Goal: Information Seeking & Learning: Learn about a topic

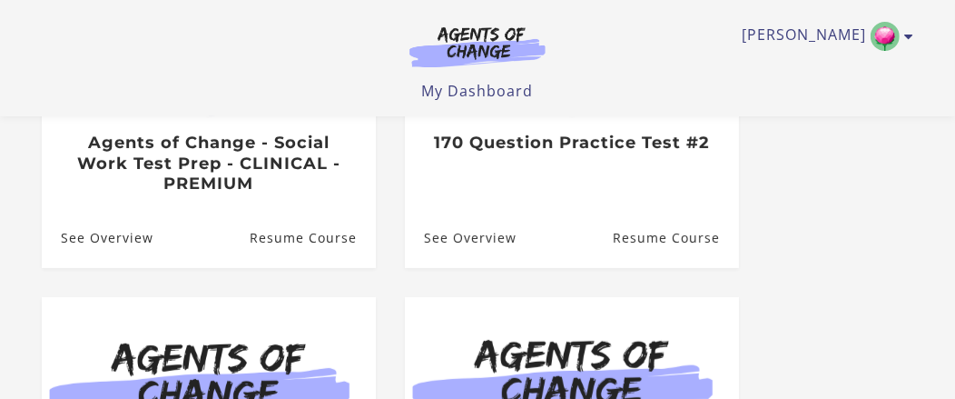
scroll to position [370, 0]
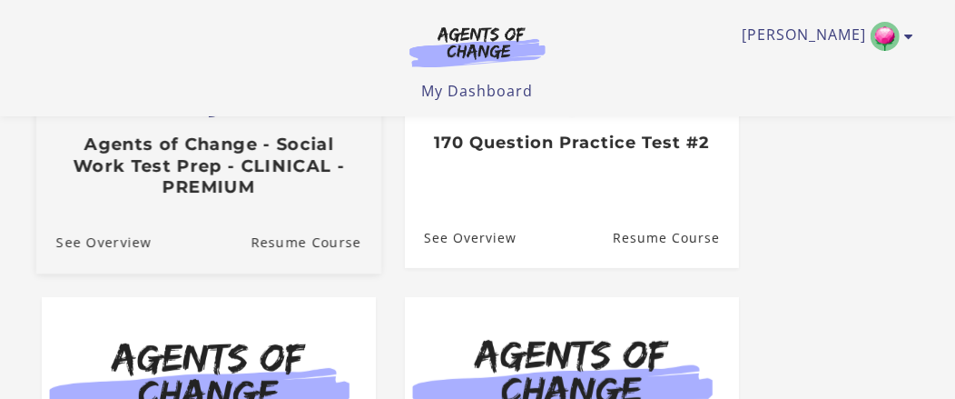
click at [249, 166] on h3 "Agents of Change - Social Work Test Prep - CLINICAL - PREMIUM" at bounding box center [208, 166] width 305 height 64
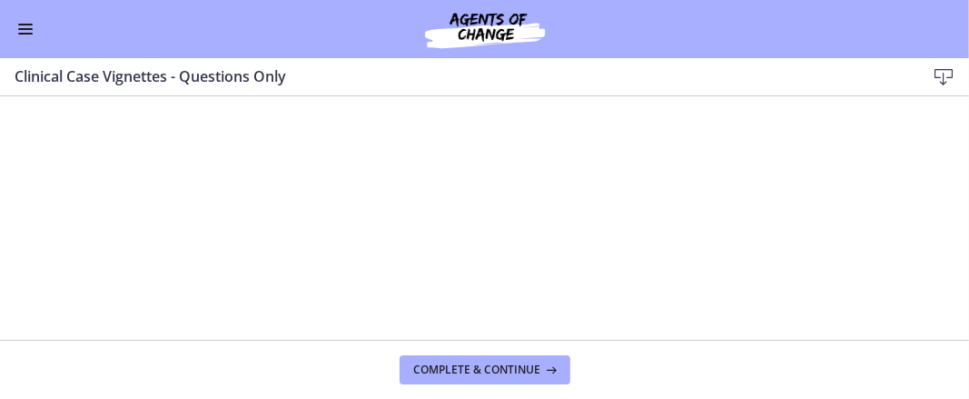
click at [27, 33] on span "Enable menu" at bounding box center [25, 34] width 15 height 2
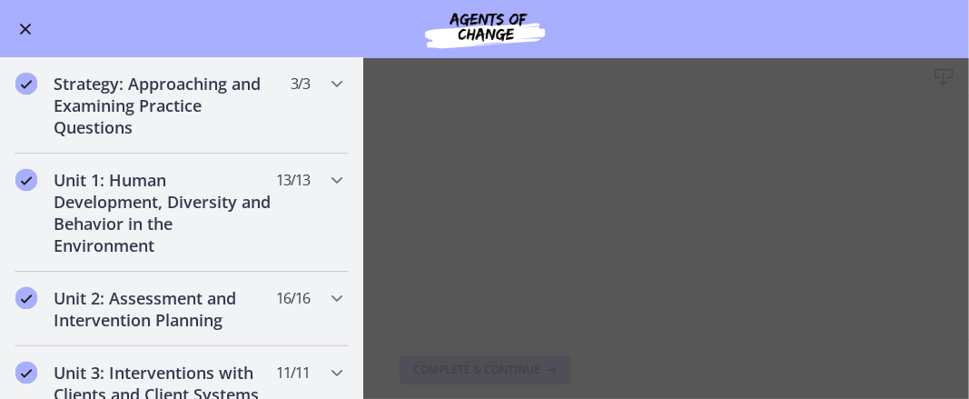
scroll to position [264, 0]
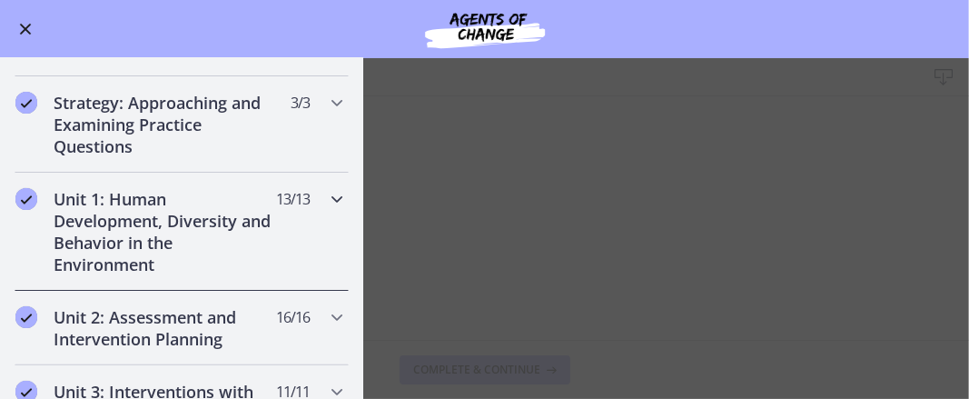
click at [326, 196] on icon "Chapters" at bounding box center [337, 199] width 22 height 22
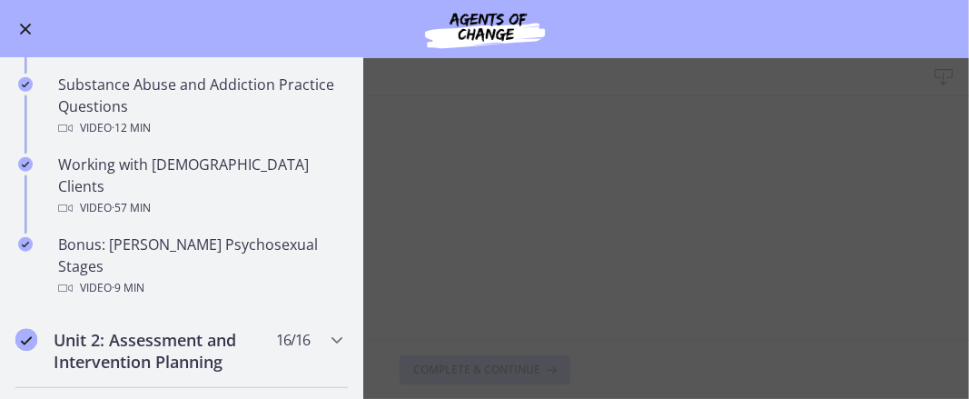
scroll to position [1176, 0]
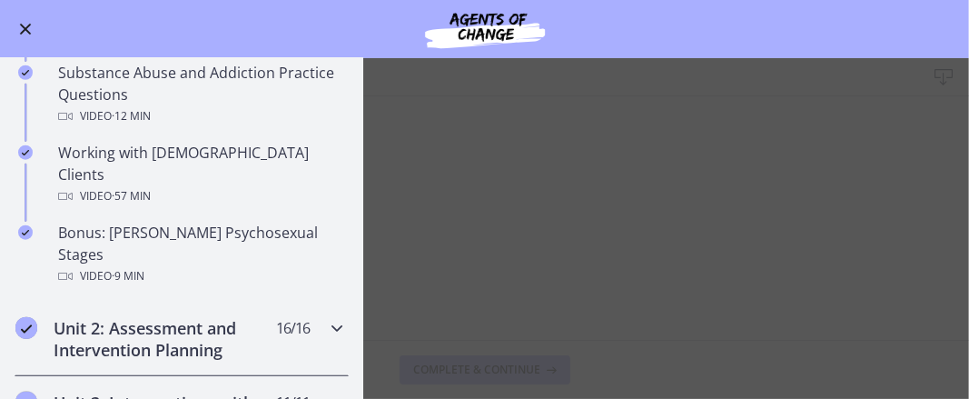
click at [74, 317] on h2 "Unit 2: Assessment and Intervention Planning" at bounding box center [165, 339] width 222 height 44
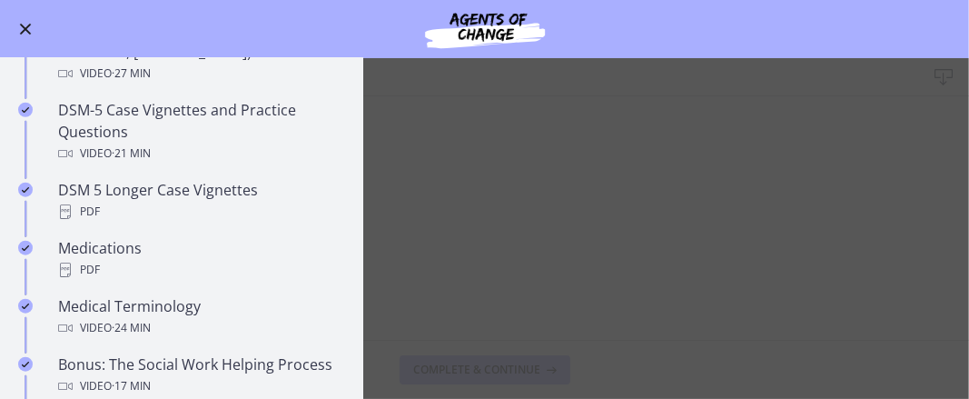
scroll to position [1151, 0]
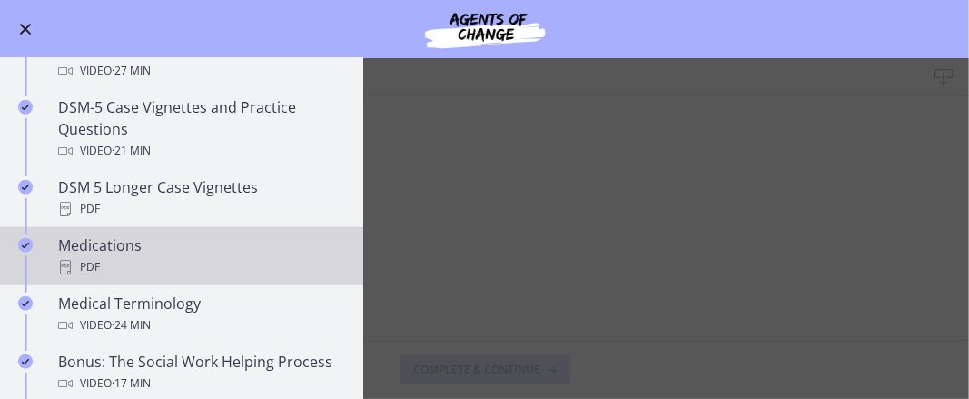
click at [273, 256] on div "PDF" at bounding box center [199, 267] width 283 height 22
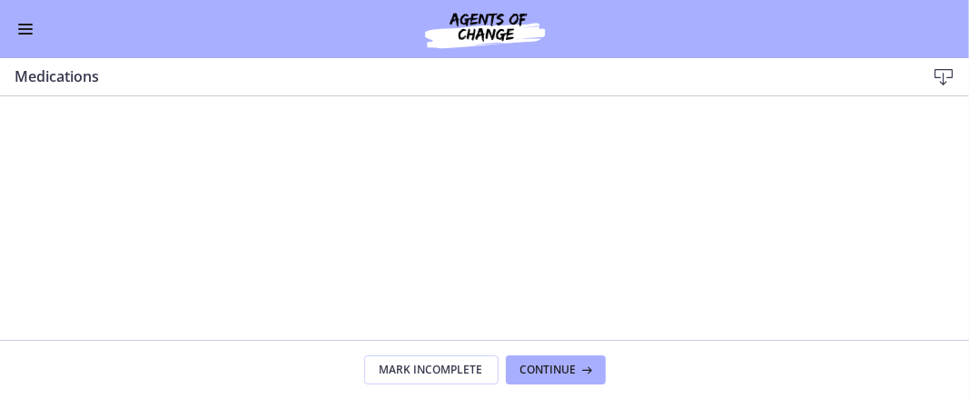
click at [943, 75] on icon at bounding box center [944, 77] width 22 height 22
click at [25, 33] on span "Enable menu" at bounding box center [25, 34] width 15 height 2
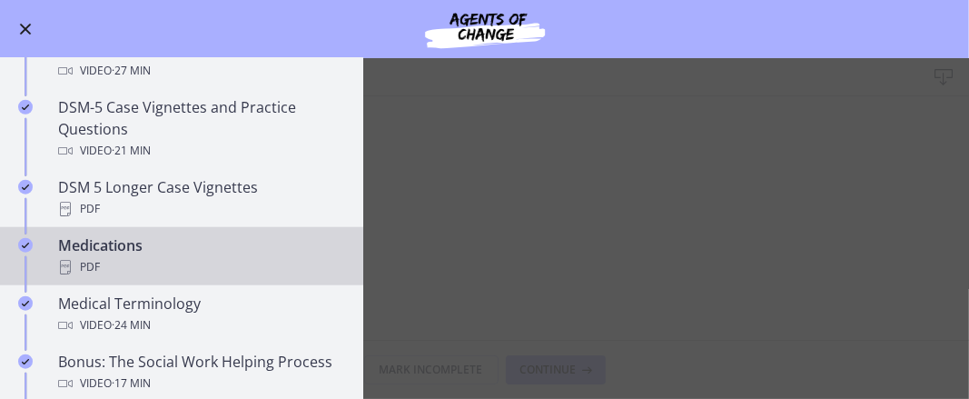
click at [79, 247] on div "Medications PDF" at bounding box center [199, 256] width 283 height 44
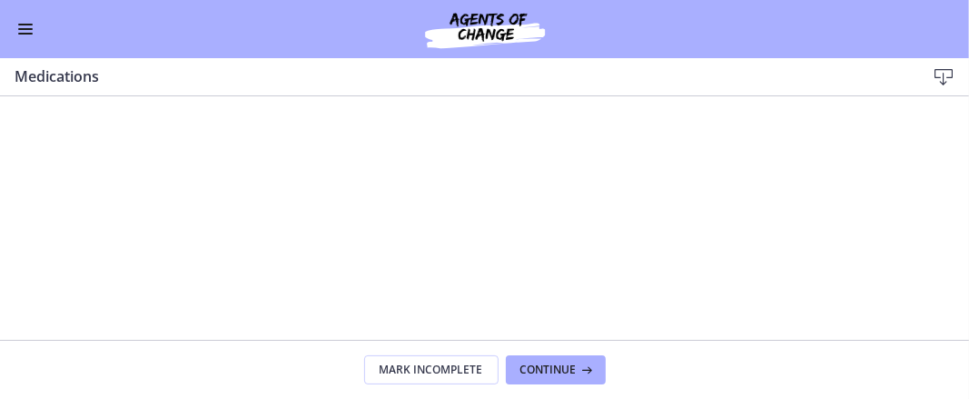
click at [947, 82] on icon at bounding box center [944, 77] width 22 height 22
click at [573, 369] on span "Continue" at bounding box center [548, 369] width 56 height 15
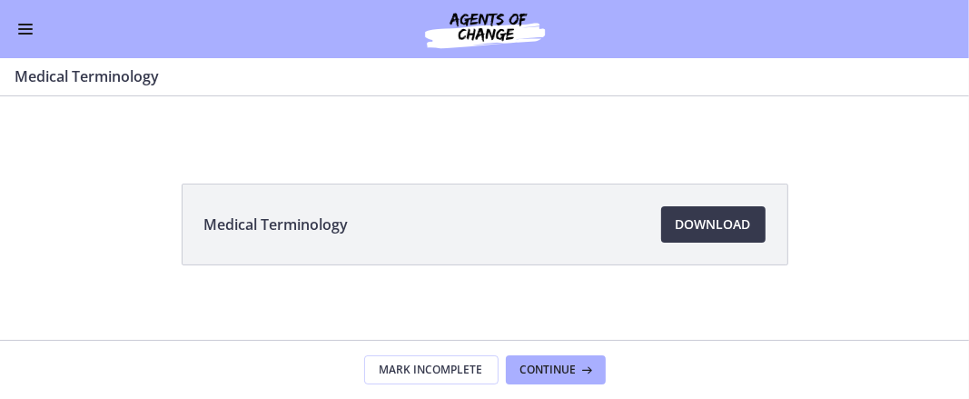
scroll to position [155, 0]
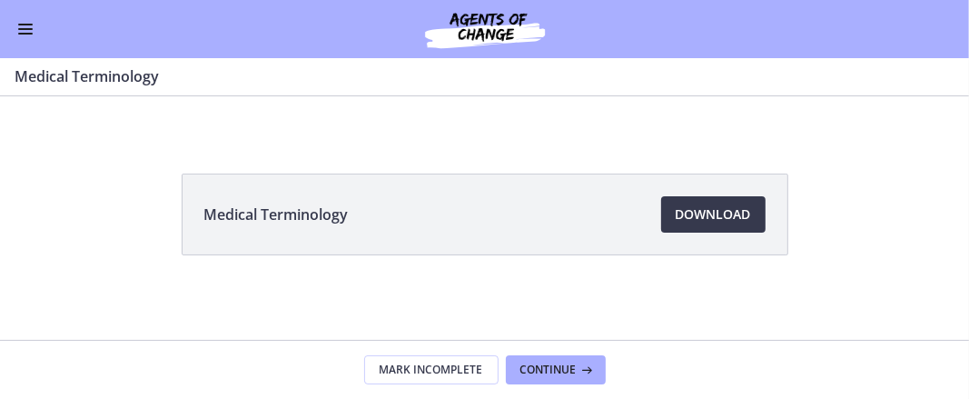
click at [825, 126] on div "Click for sound @keyframes VOLUME_SMALL_WAVE_FLASH { 0% { opacity: 0; } 33% { o…" at bounding box center [484, 37] width 969 height 191
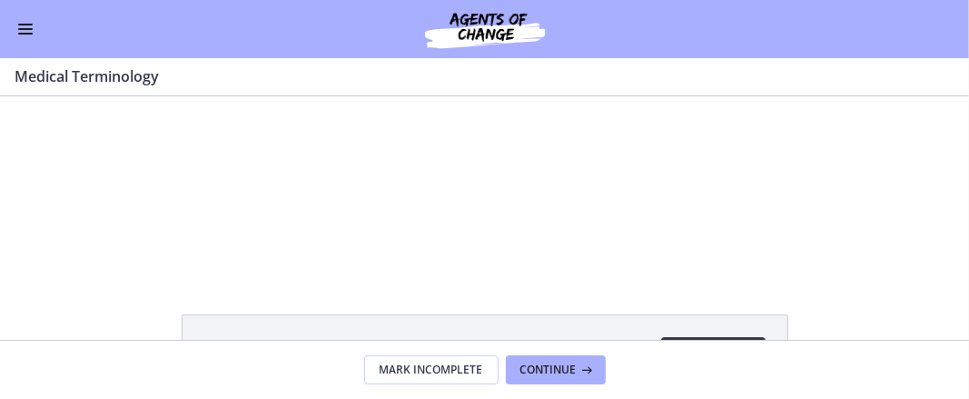
scroll to position [0, 0]
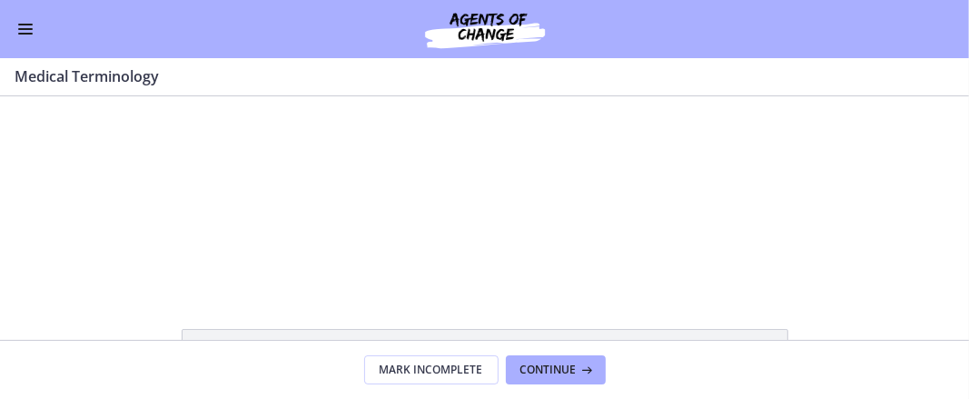
click at [603, 213] on div at bounding box center [484, 190] width 339 height 191
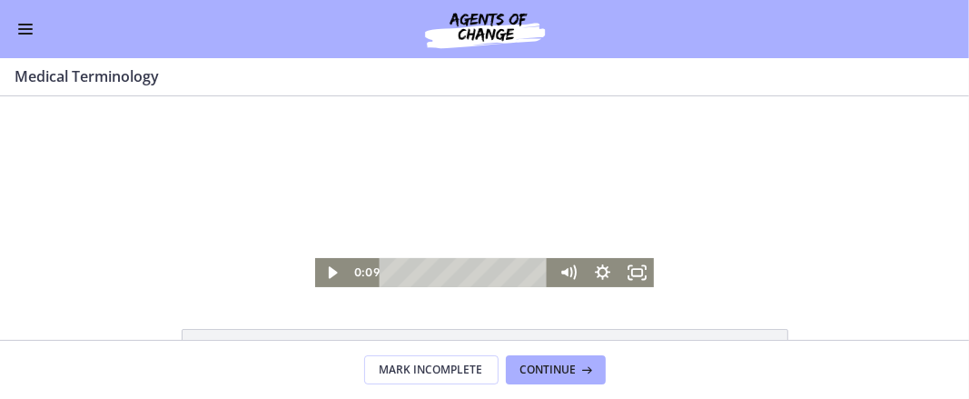
click at [634, 270] on icon "Fullscreen" at bounding box center [636, 271] width 35 height 29
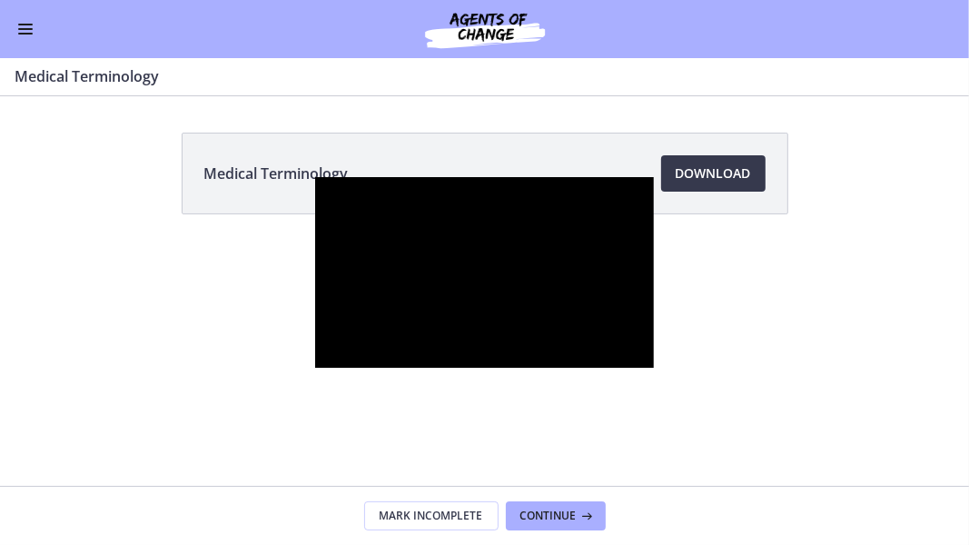
click at [654, 323] on div at bounding box center [484, 272] width 339 height 191
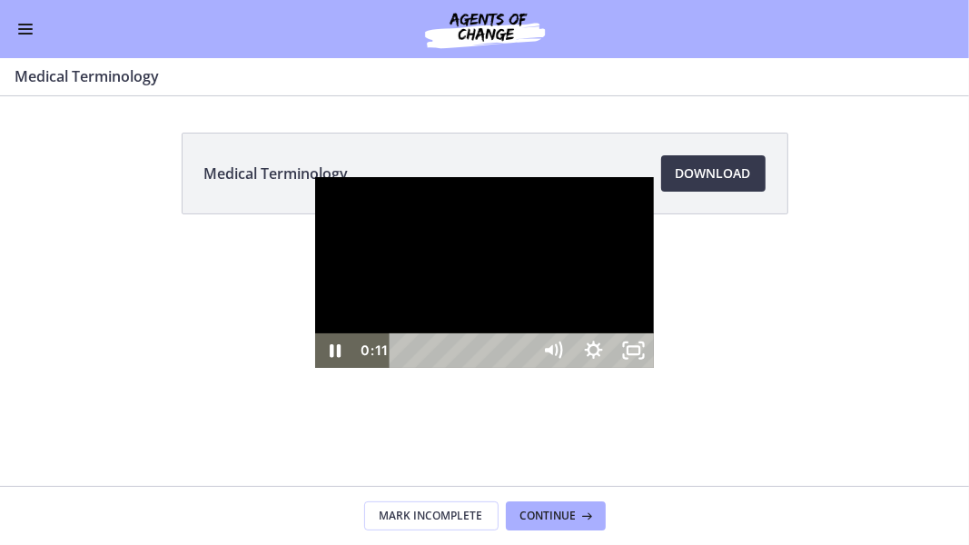
click at [315, 368] on icon "Pause" at bounding box center [335, 350] width 40 height 35
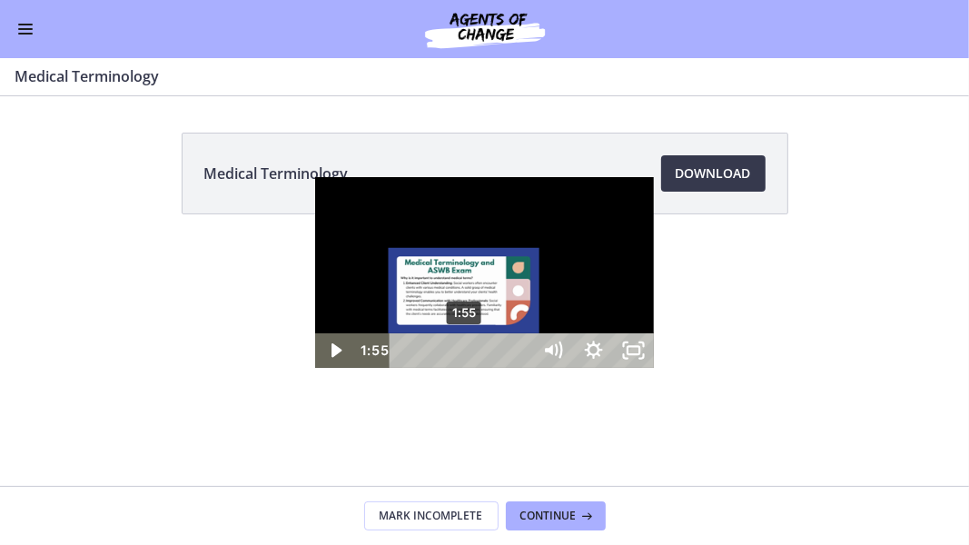
click at [404, 368] on div "1:55" at bounding box center [463, 350] width 119 height 35
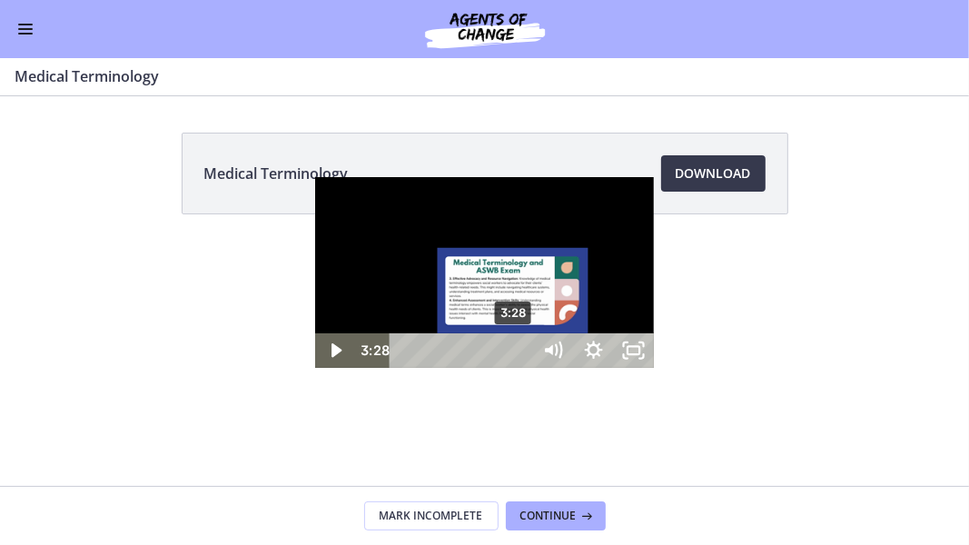
click at [404, 368] on div "3:28" at bounding box center [463, 350] width 119 height 35
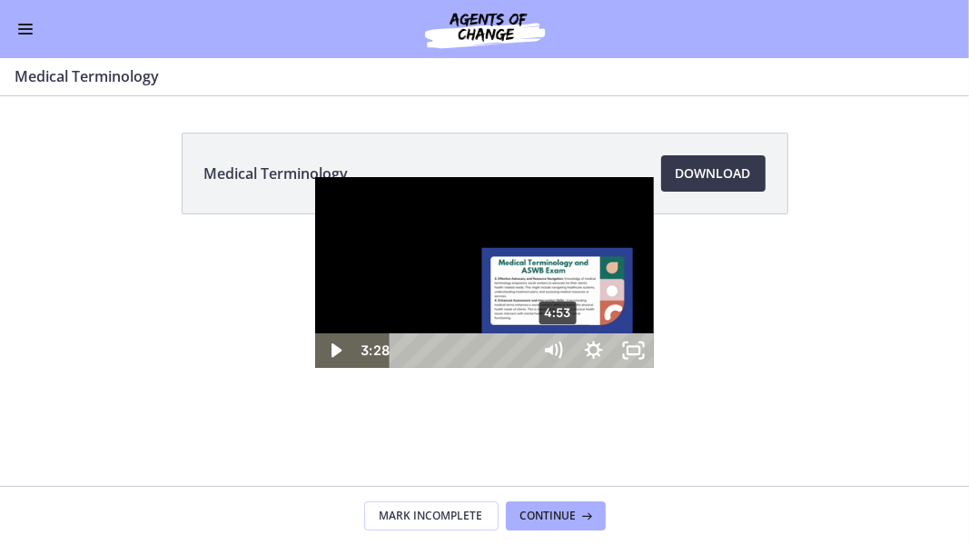
click at [404, 368] on div "4:53" at bounding box center [463, 350] width 119 height 35
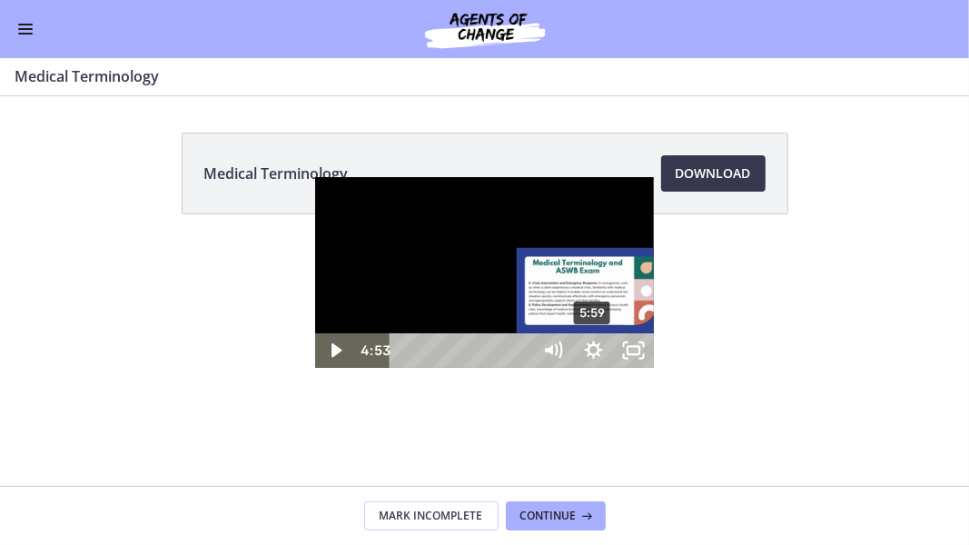
click at [404, 368] on div "5:59" at bounding box center [463, 350] width 119 height 35
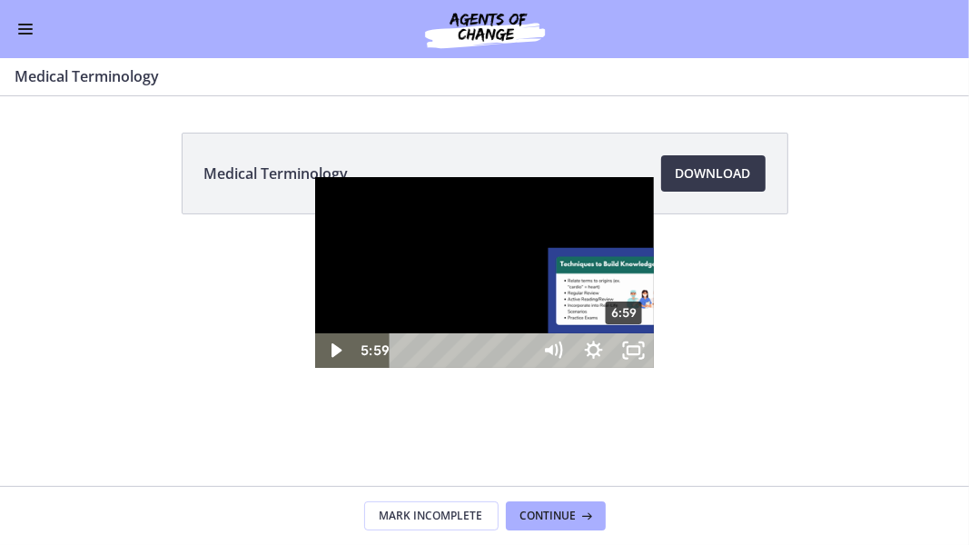
click at [404, 368] on div "6:59" at bounding box center [463, 350] width 119 height 35
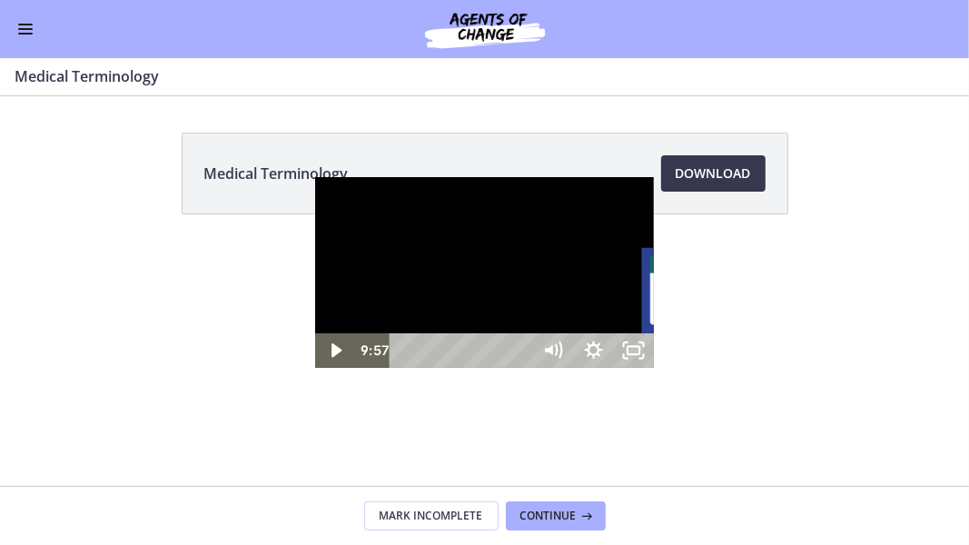
click at [408, 368] on div "9:57" at bounding box center [463, 350] width 119 height 35
click at [441, 368] on div "11:01" at bounding box center [463, 350] width 119 height 35
click at [474, 368] on div "12:04" at bounding box center [463, 350] width 119 height 35
click at [510, 368] on div "13:13" at bounding box center [463, 350] width 119 height 35
click at [523, 368] on div "18:57" at bounding box center [463, 350] width 119 height 35
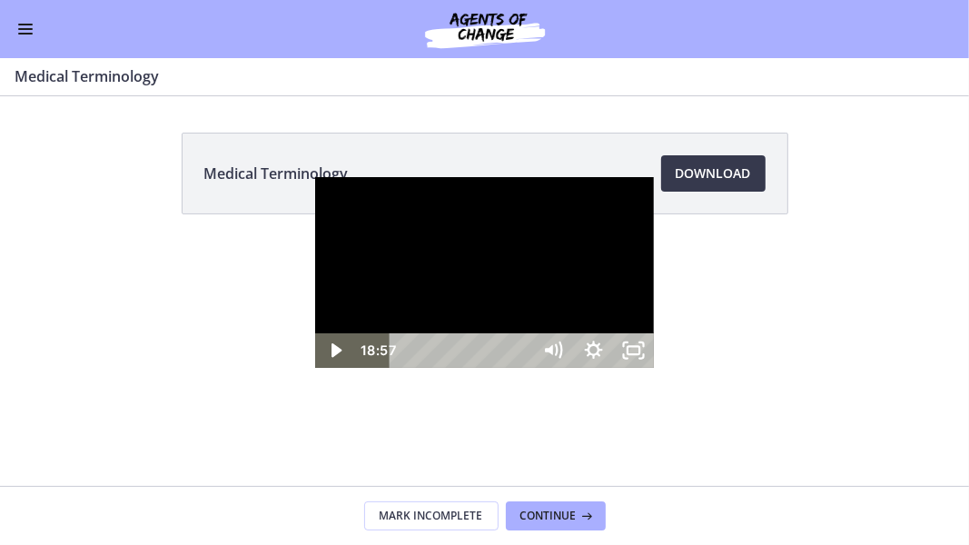
click at [523, 368] on div "19:54" at bounding box center [463, 350] width 119 height 35
click at [523, 368] on div "20:57" at bounding box center [463, 350] width 119 height 35
click at [523, 368] on div "22:04" at bounding box center [463, 350] width 119 height 35
click at [654, 368] on icon "Unfullscreen" at bounding box center [634, 350] width 40 height 35
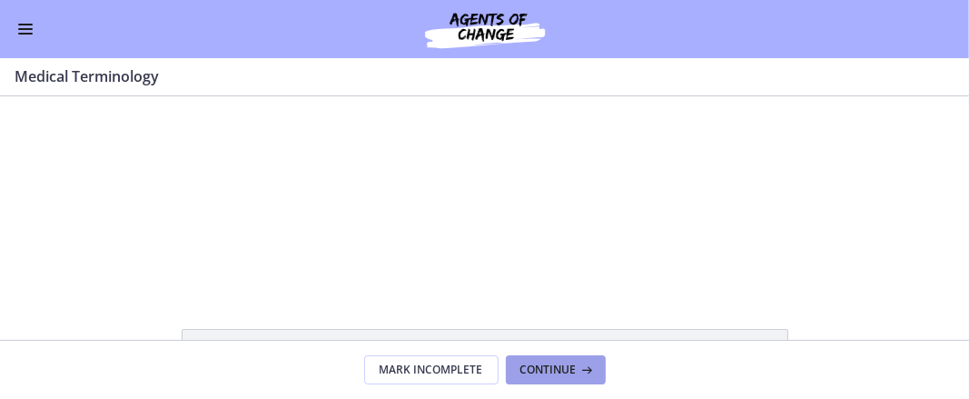
click at [583, 363] on icon at bounding box center [586, 369] width 18 height 15
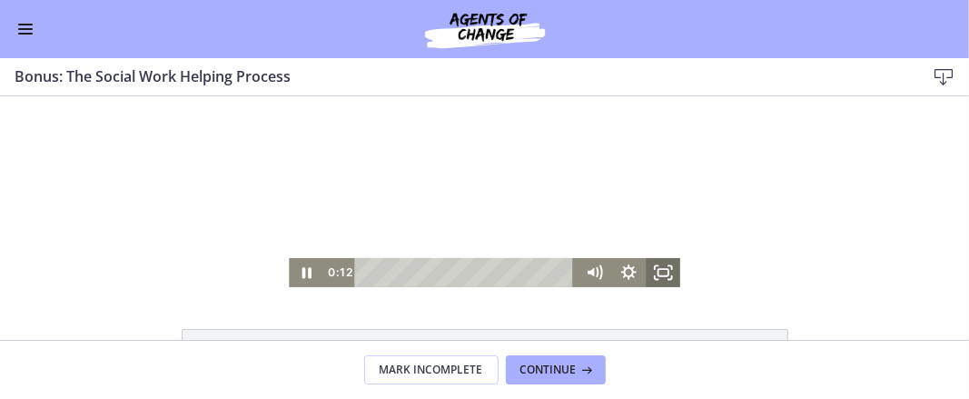
click at [657, 272] on icon "Fullscreen" at bounding box center [663, 271] width 35 height 29
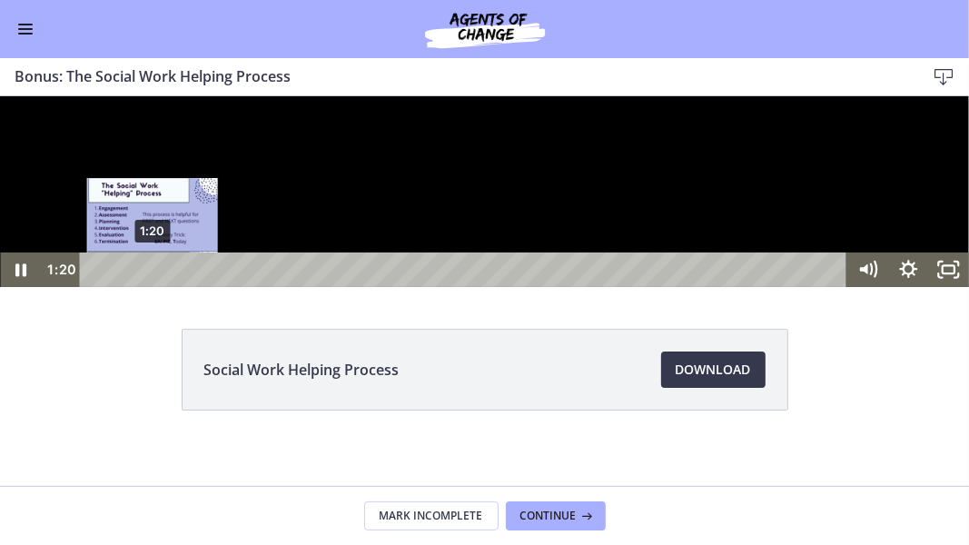
click at [153, 286] on div "1:20" at bounding box center [466, 269] width 744 height 35
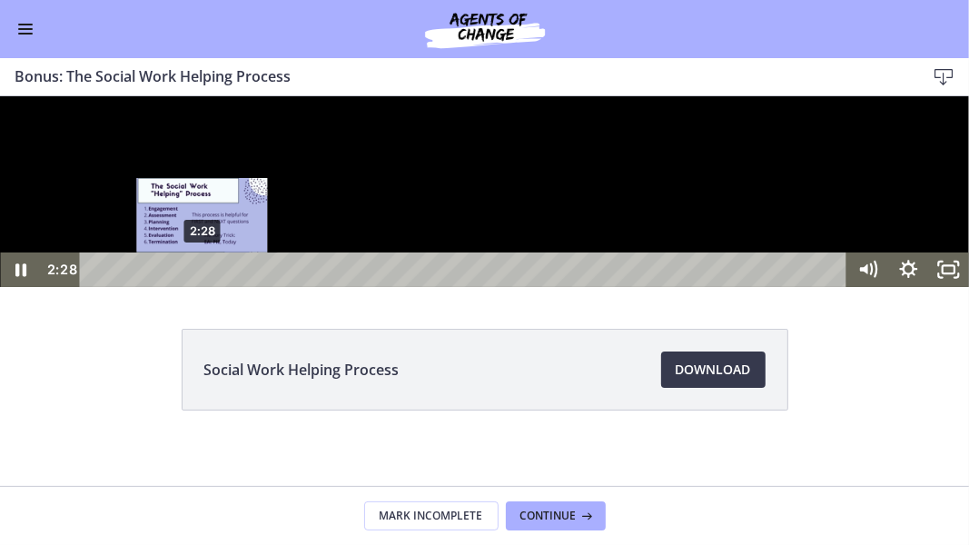
click at [202, 286] on div "2:28" at bounding box center [466, 269] width 744 height 35
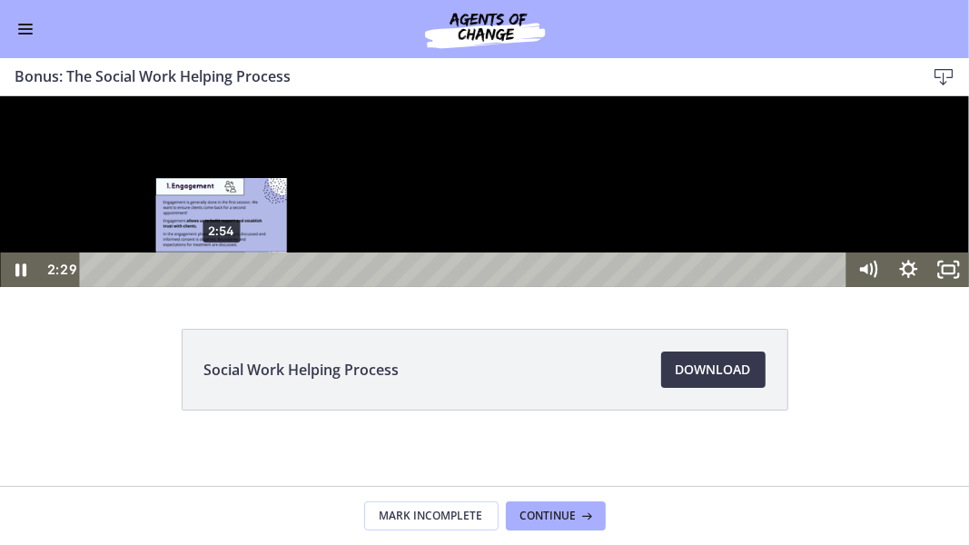
click at [222, 286] on div "2:54" at bounding box center [466, 269] width 744 height 35
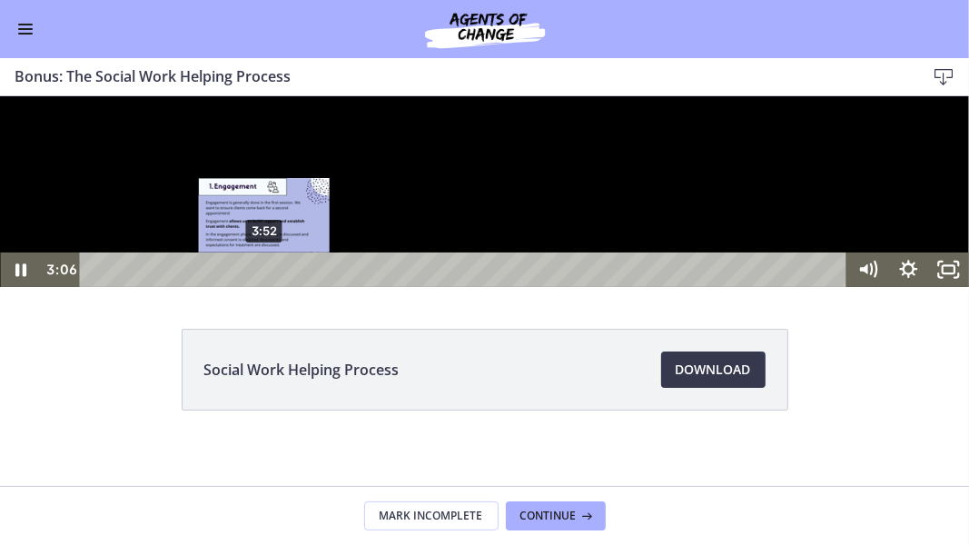
click at [264, 286] on div "3:52" at bounding box center [466, 269] width 744 height 35
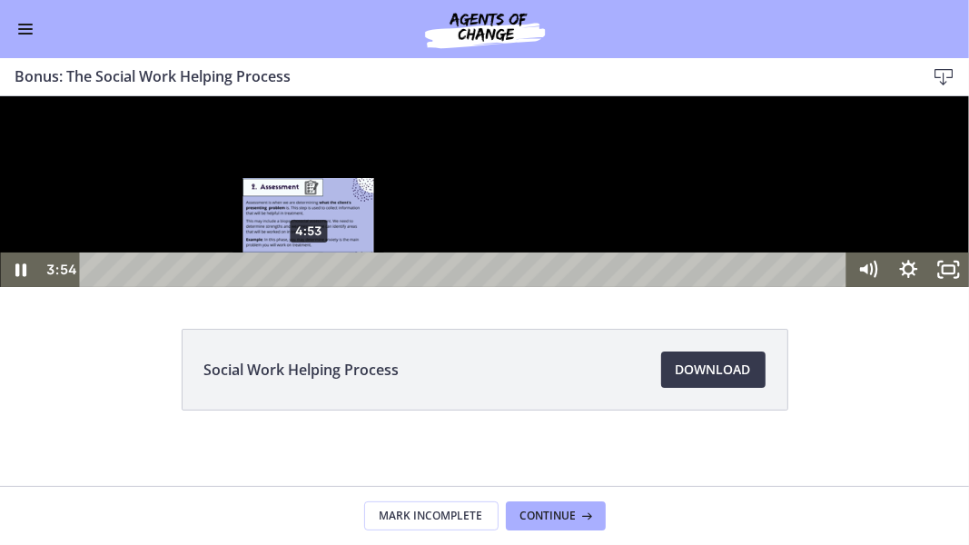
click at [310, 286] on div "4:53" at bounding box center [466, 269] width 744 height 35
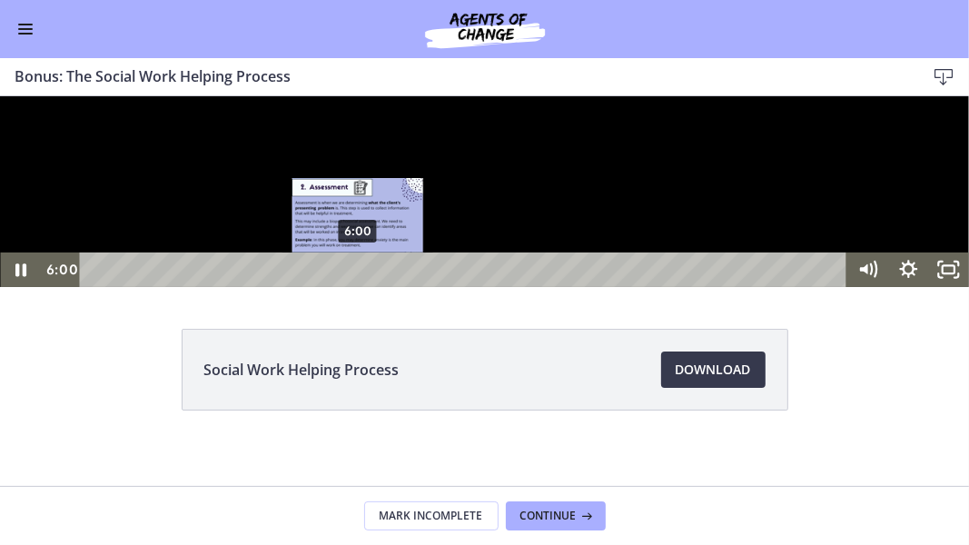
click at [358, 286] on div "6:00" at bounding box center [466, 269] width 744 height 35
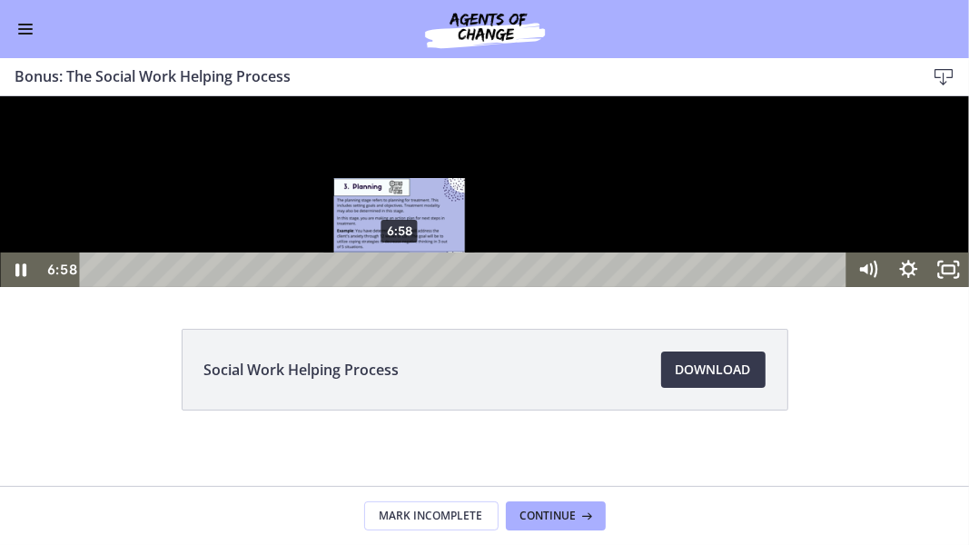
click at [400, 286] on div "6:58" at bounding box center [466, 269] width 744 height 35
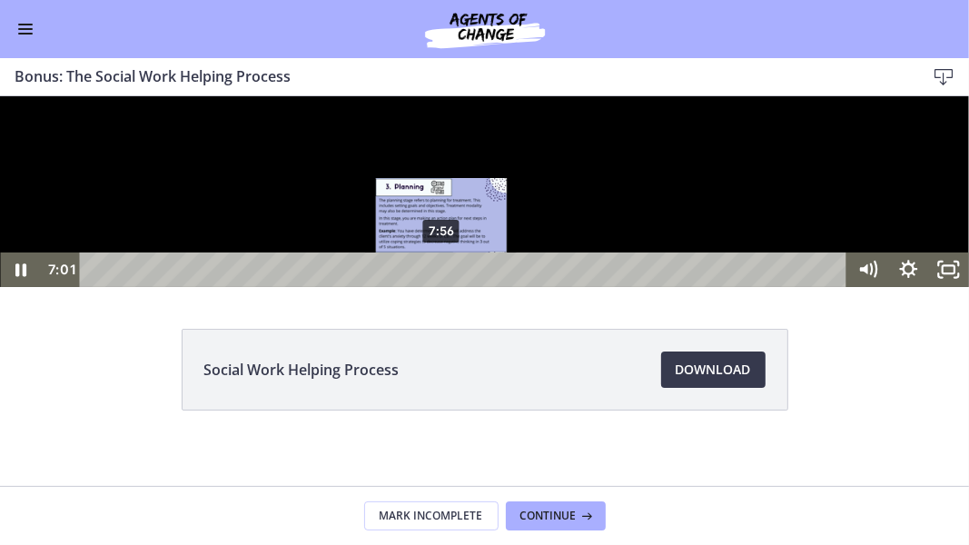
click at [442, 286] on div "7:56" at bounding box center [466, 269] width 744 height 35
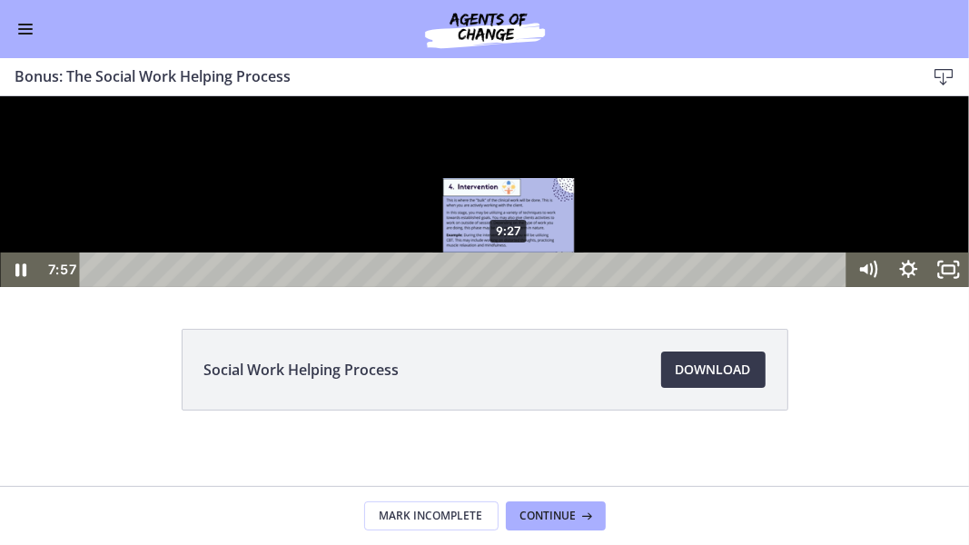
click at [509, 286] on div "9:27" at bounding box center [466, 269] width 744 height 35
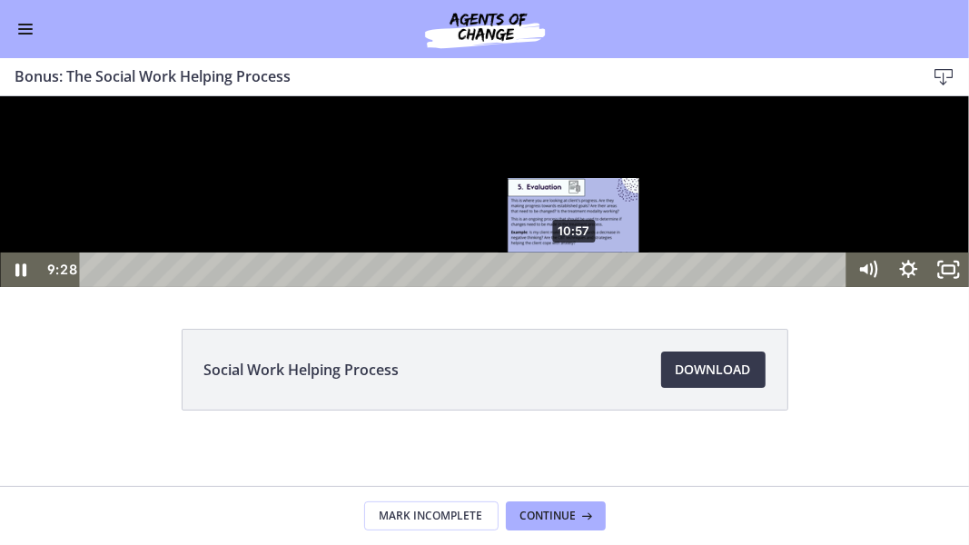
click at [575, 286] on div "10:57" at bounding box center [466, 269] width 744 height 35
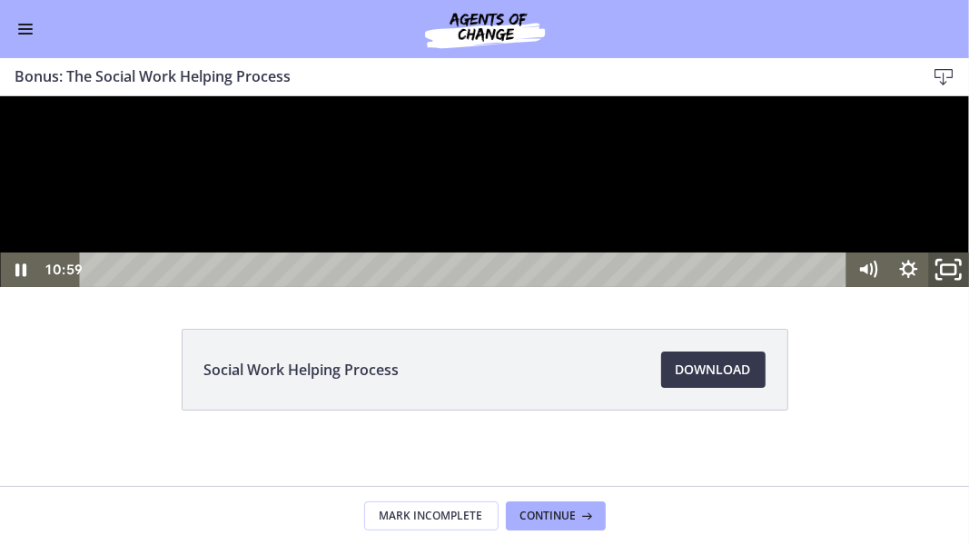
click at [953, 290] on icon "Unfullscreen" at bounding box center [948, 269] width 48 height 42
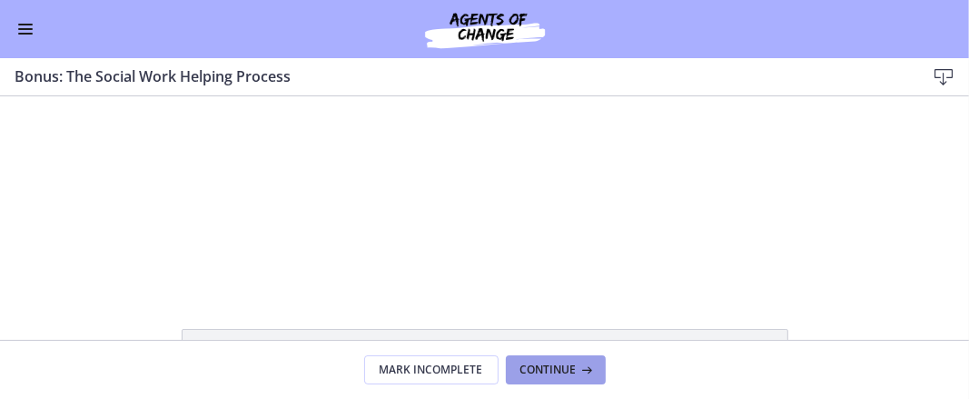
click at [559, 378] on button "Continue" at bounding box center [556, 369] width 100 height 29
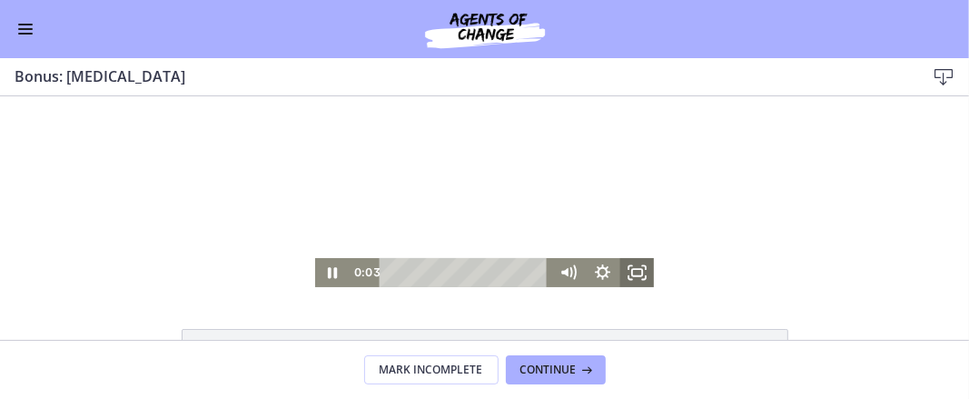
click at [632, 268] on rect "Fullscreen" at bounding box center [637, 271] width 10 height 7
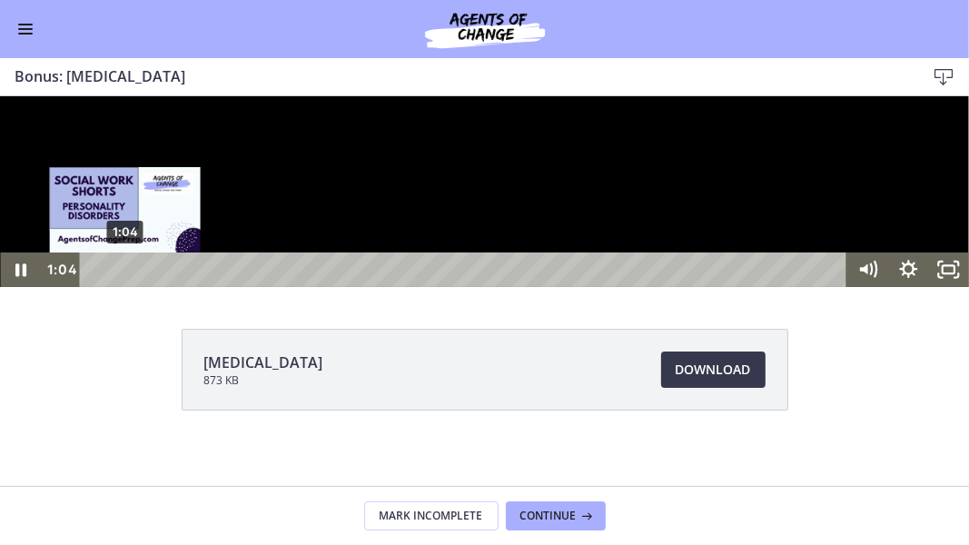
click at [125, 286] on div "1:04" at bounding box center [466, 269] width 744 height 35
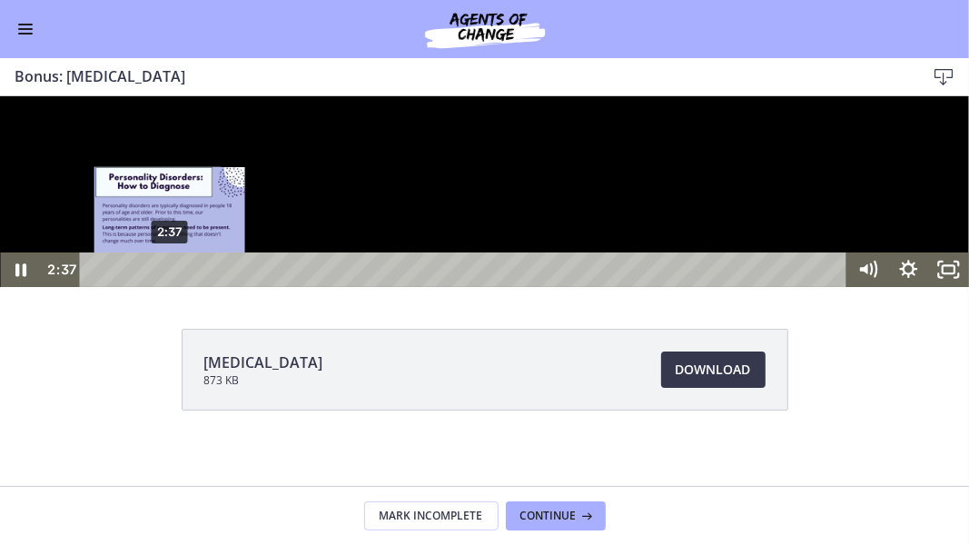
click at [170, 286] on div "2:37" at bounding box center [466, 269] width 744 height 35
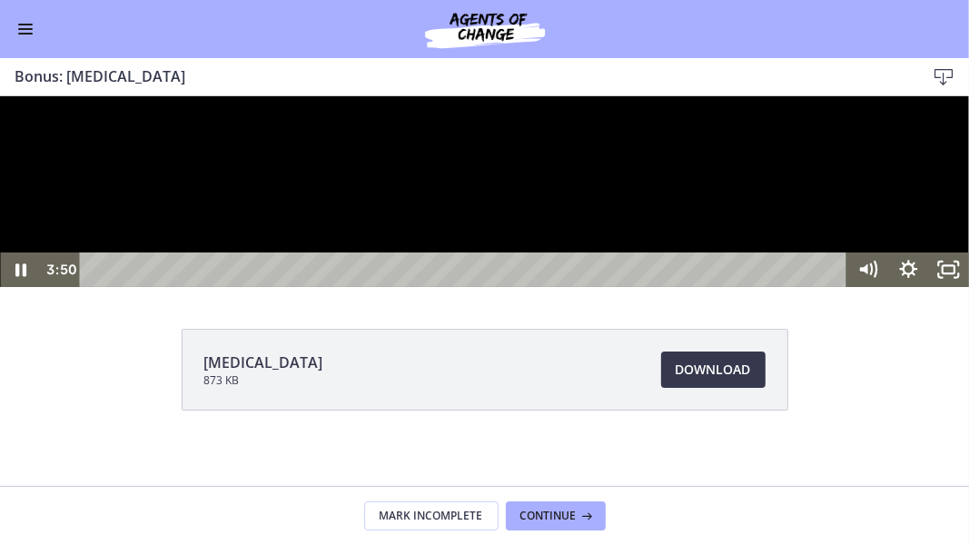
click at [301, 286] on div at bounding box center [484, 190] width 969 height 191
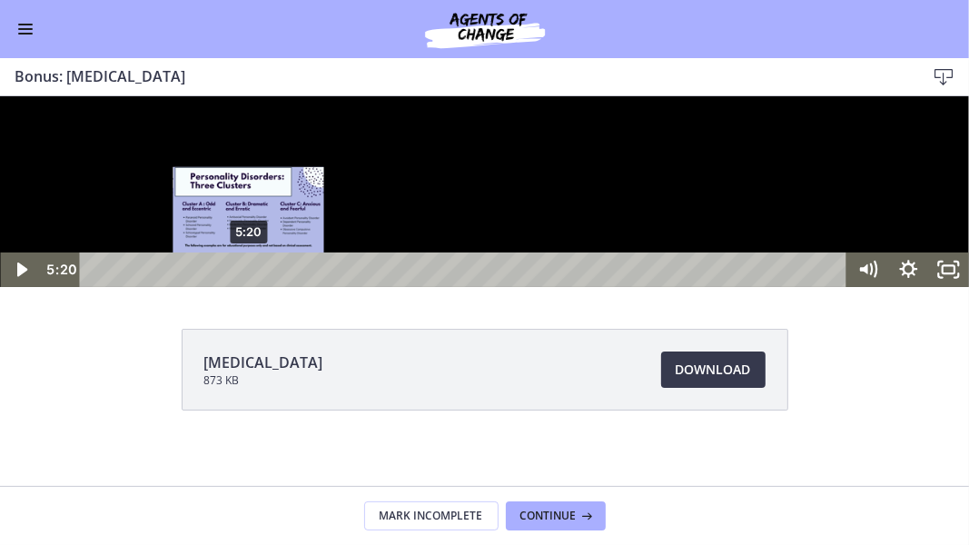
click at [249, 286] on div "5:20" at bounding box center [466, 269] width 744 height 35
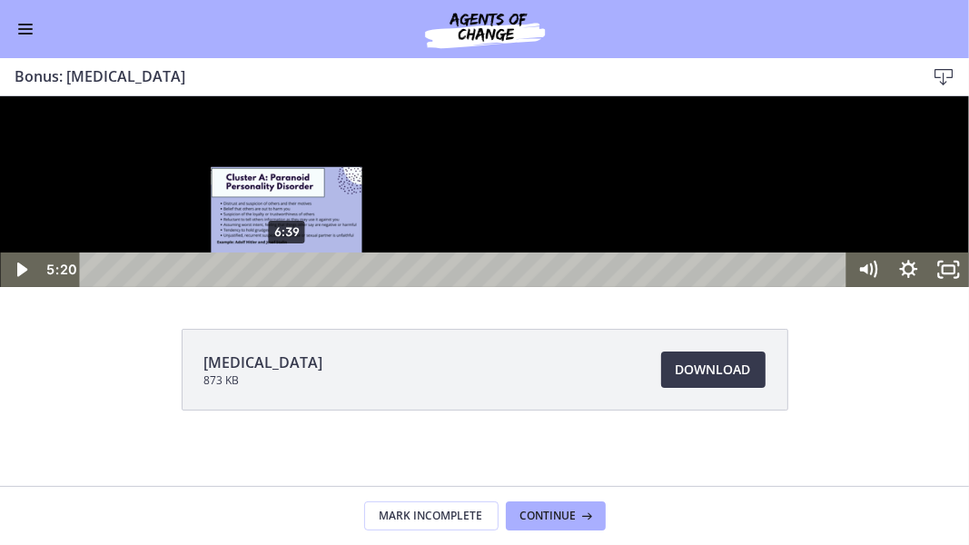
click at [287, 286] on div "6:39" at bounding box center [466, 269] width 744 height 35
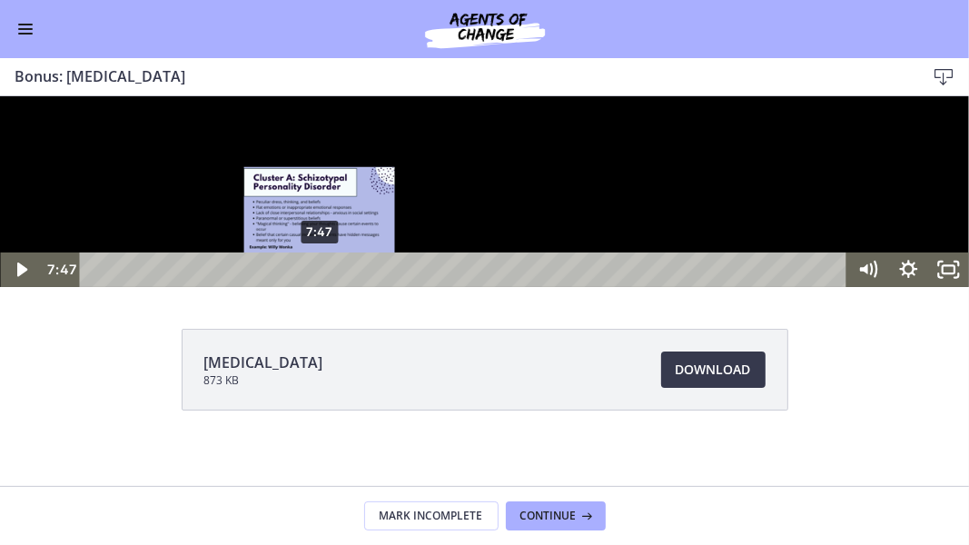
click at [320, 286] on div "7:47" at bounding box center [466, 269] width 744 height 35
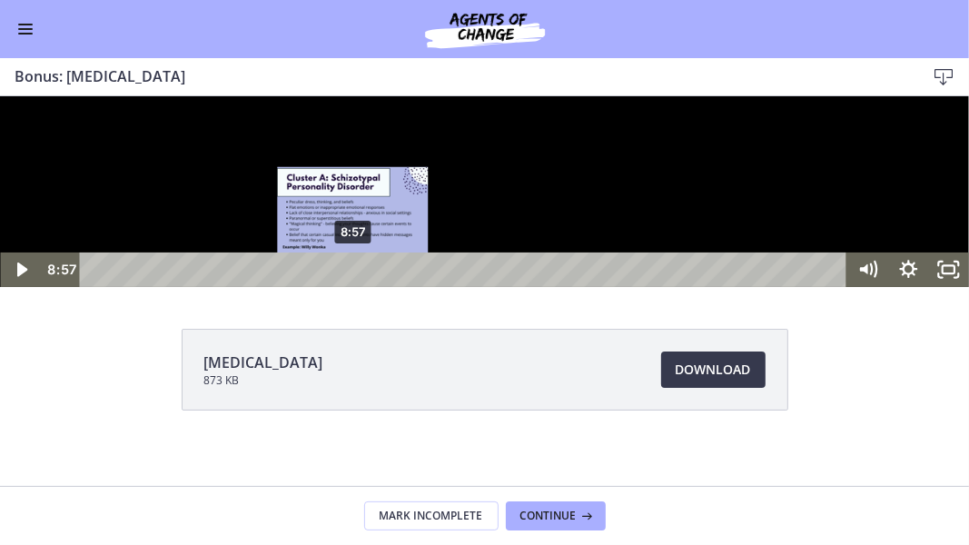
click at [353, 286] on div "8:57" at bounding box center [466, 269] width 744 height 35
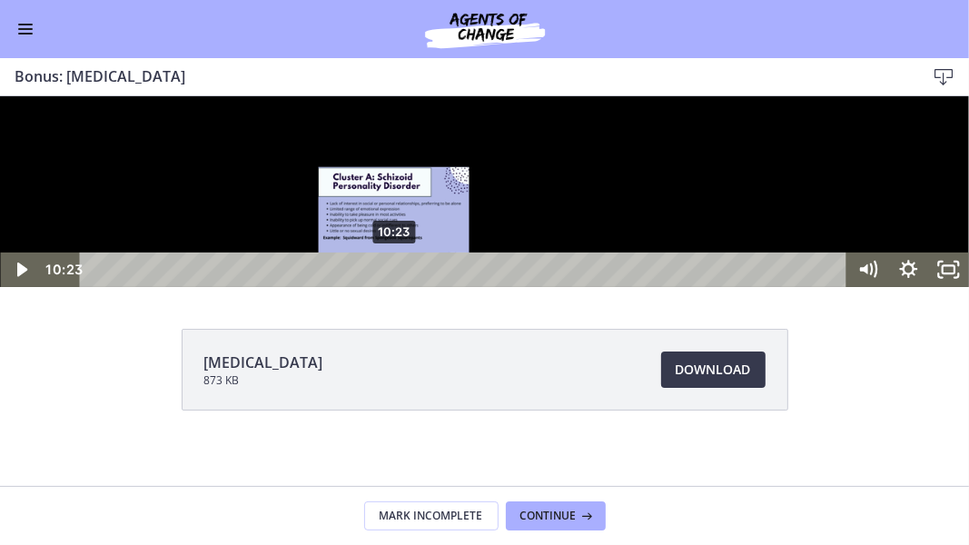
click at [395, 286] on div "10:23" at bounding box center [466, 269] width 744 height 35
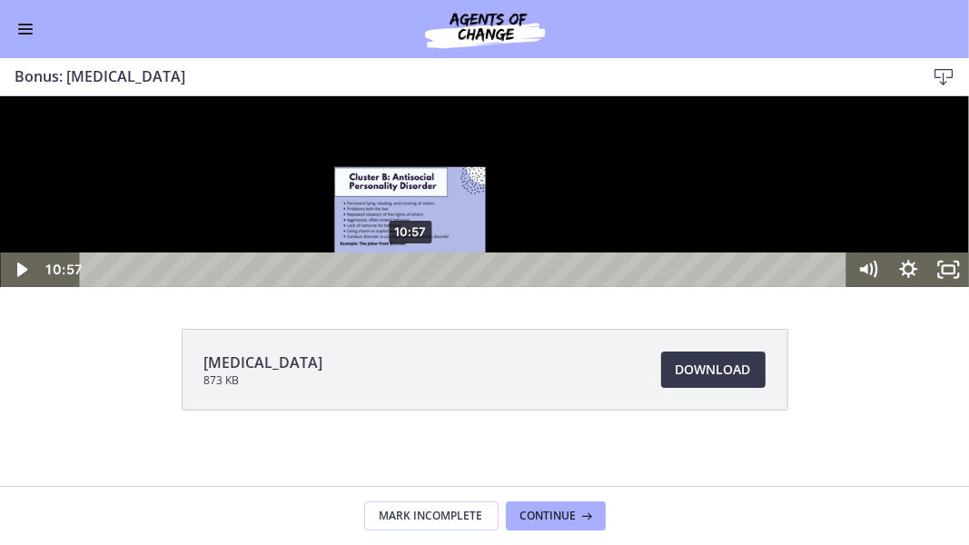
click at [411, 286] on div "10:57" at bounding box center [466, 269] width 744 height 35
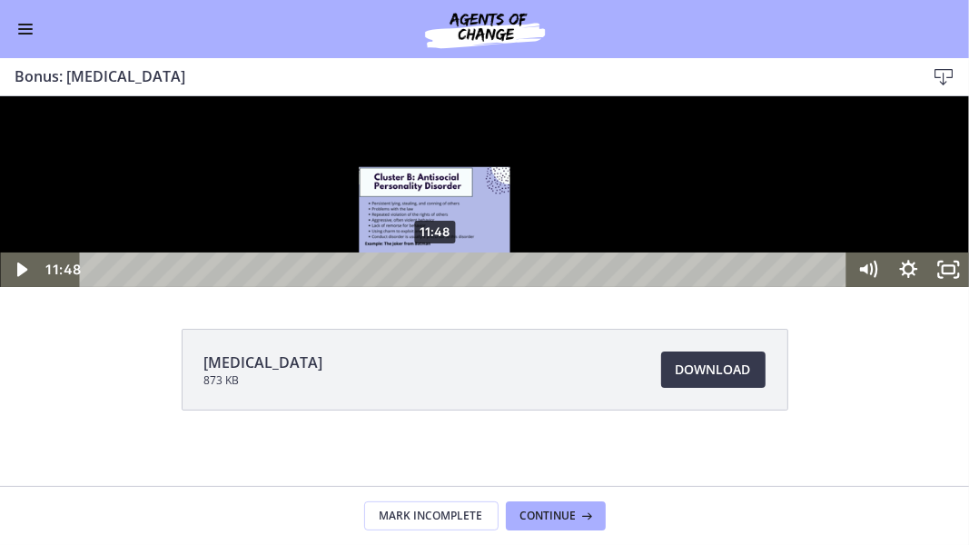
click at [436, 286] on div "11:48" at bounding box center [466, 269] width 744 height 35
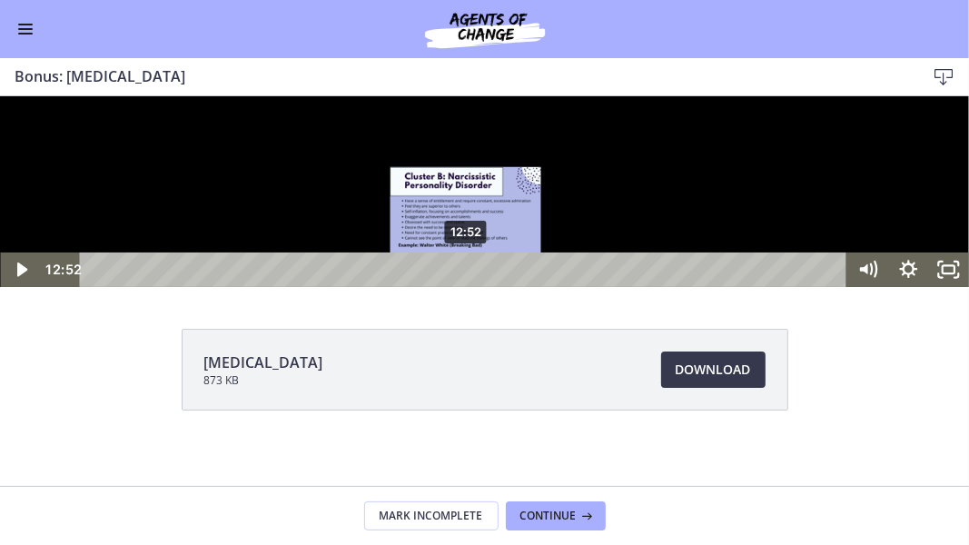
click at [467, 286] on div "12:52" at bounding box center [466, 269] width 744 height 35
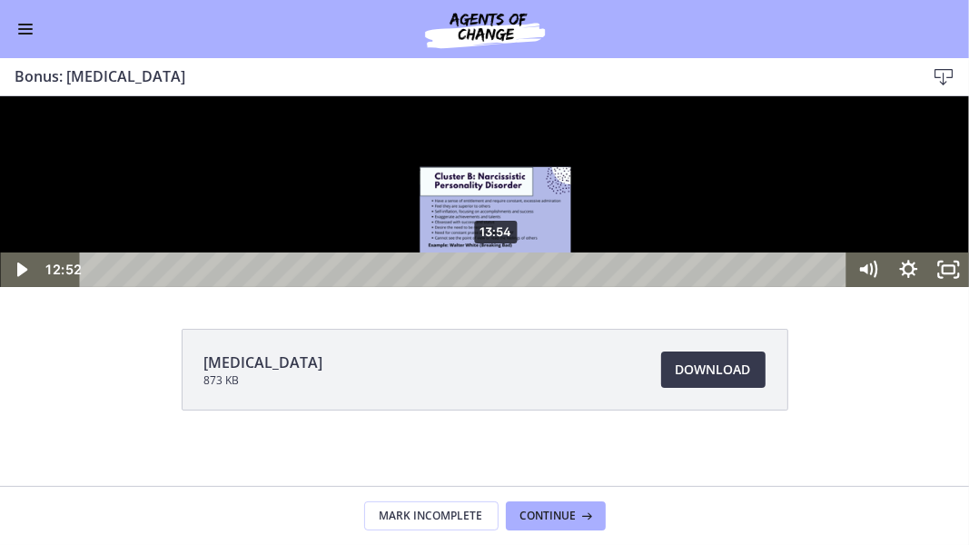
click at [497, 286] on div "13:54" at bounding box center [466, 269] width 744 height 35
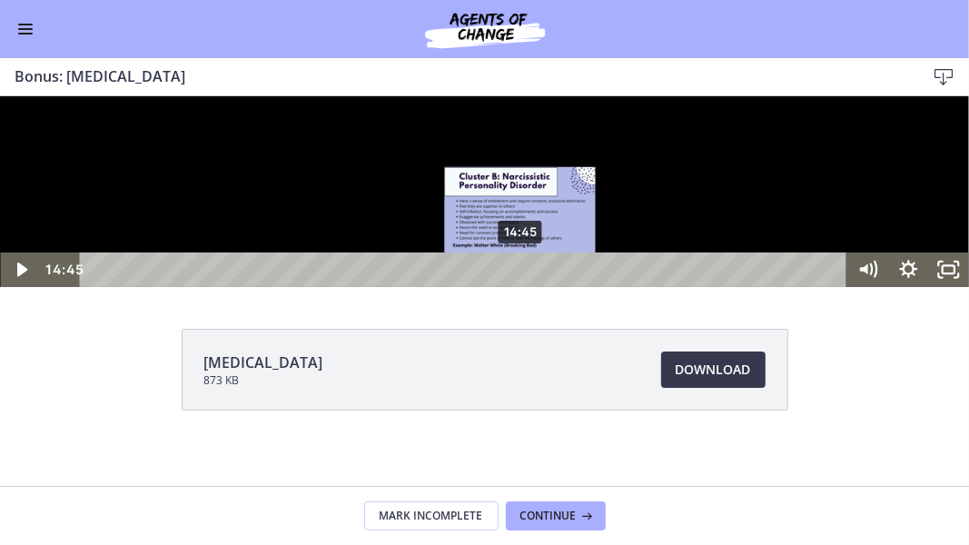
click at [521, 286] on div "14:45" at bounding box center [466, 269] width 744 height 35
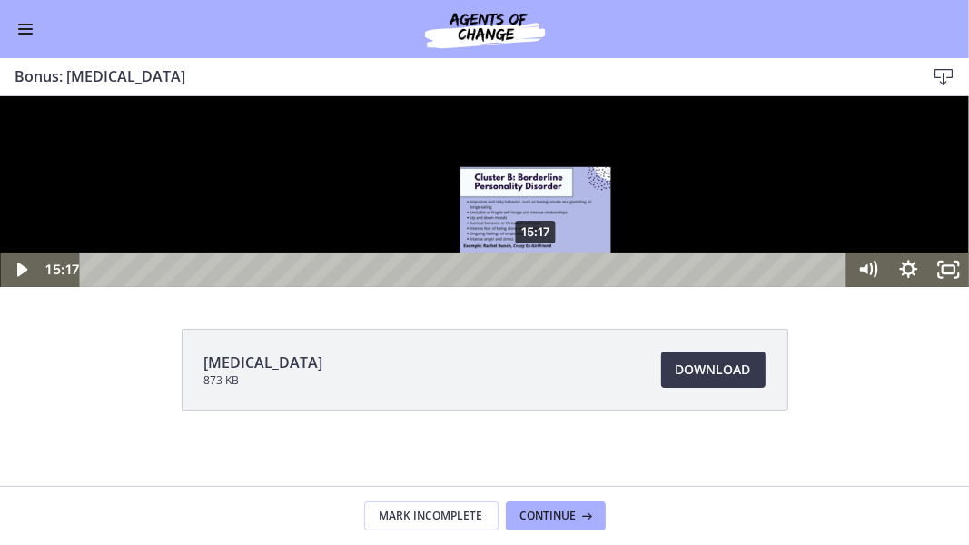
click at [537, 286] on div "15:17" at bounding box center [466, 269] width 744 height 35
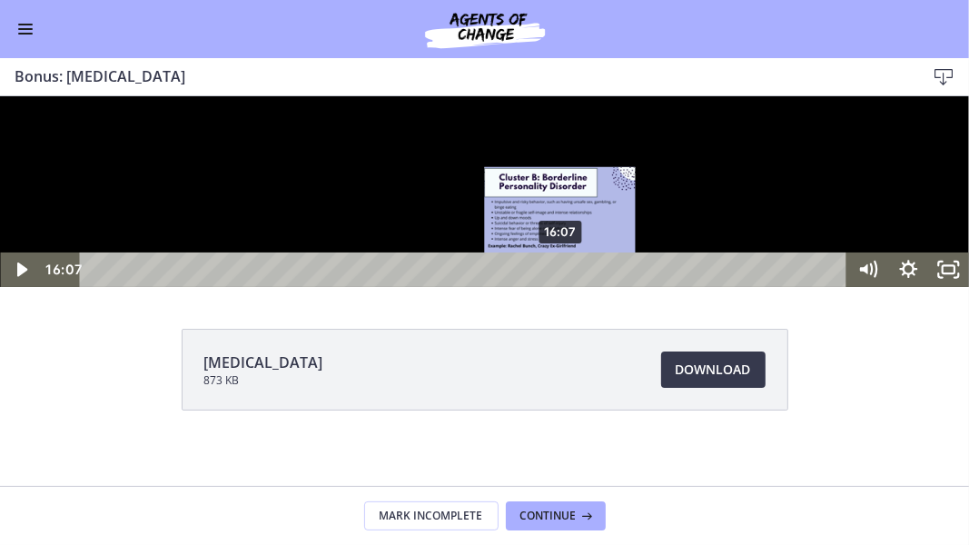
click at [561, 286] on div "16:07" at bounding box center [466, 269] width 744 height 35
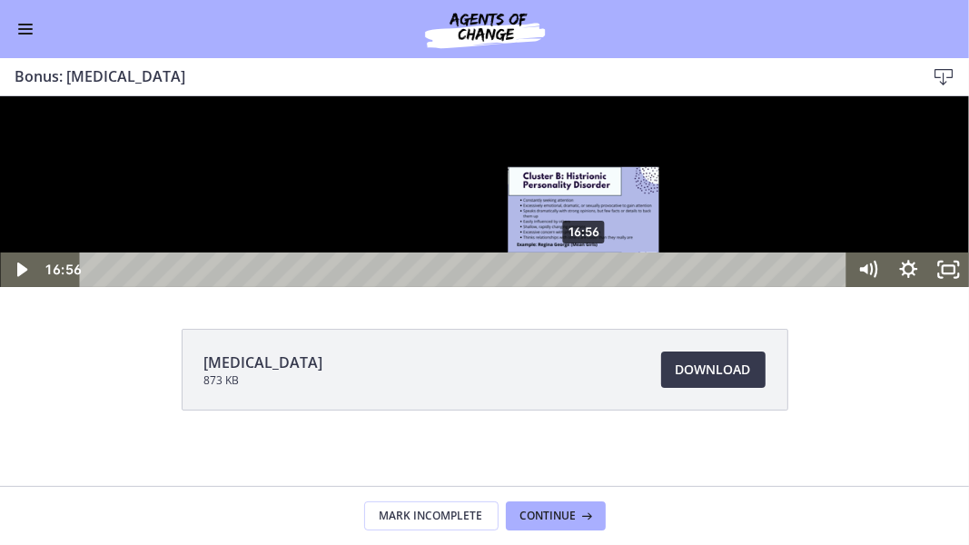
click at [585, 286] on div "16:56" at bounding box center [466, 269] width 744 height 35
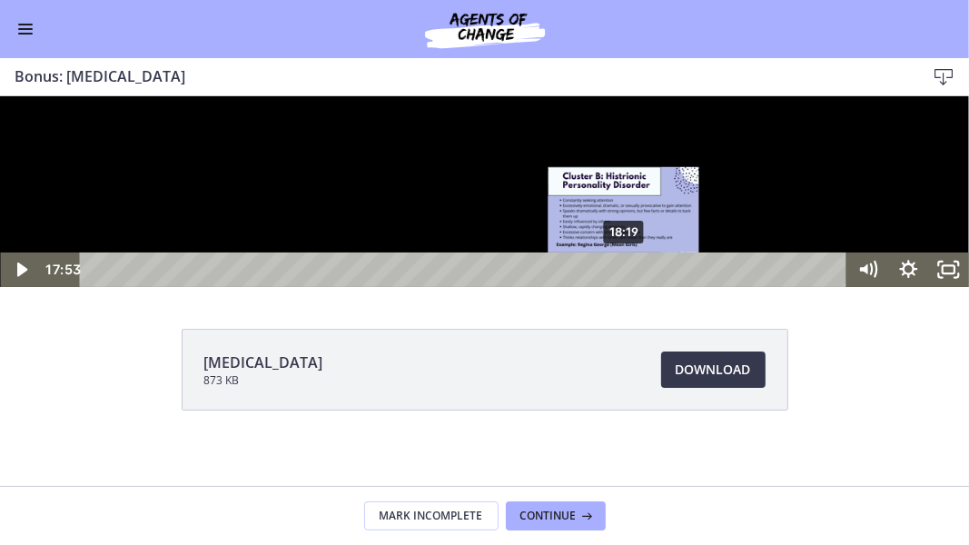
click at [625, 286] on div "18:19" at bounding box center [466, 269] width 744 height 35
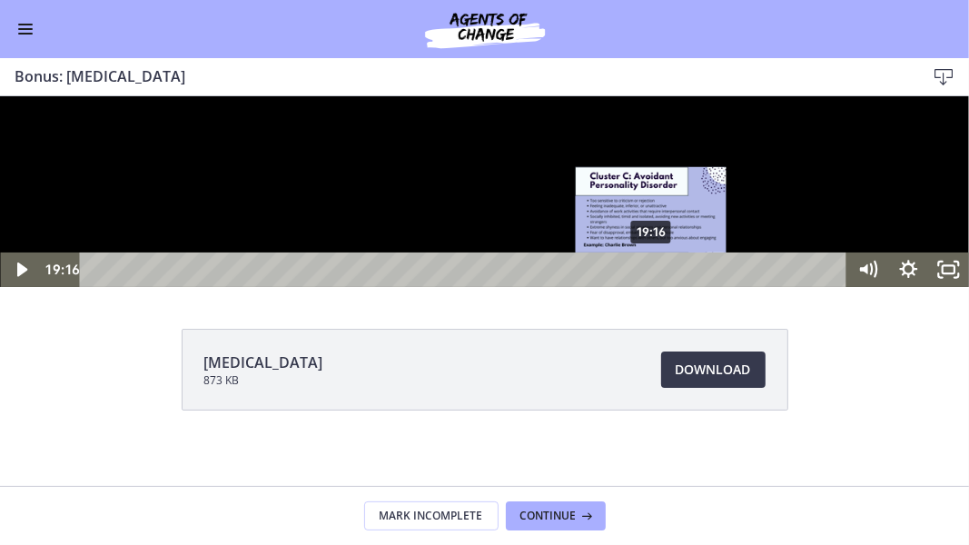
click at [652, 286] on div "19:16" at bounding box center [466, 269] width 744 height 35
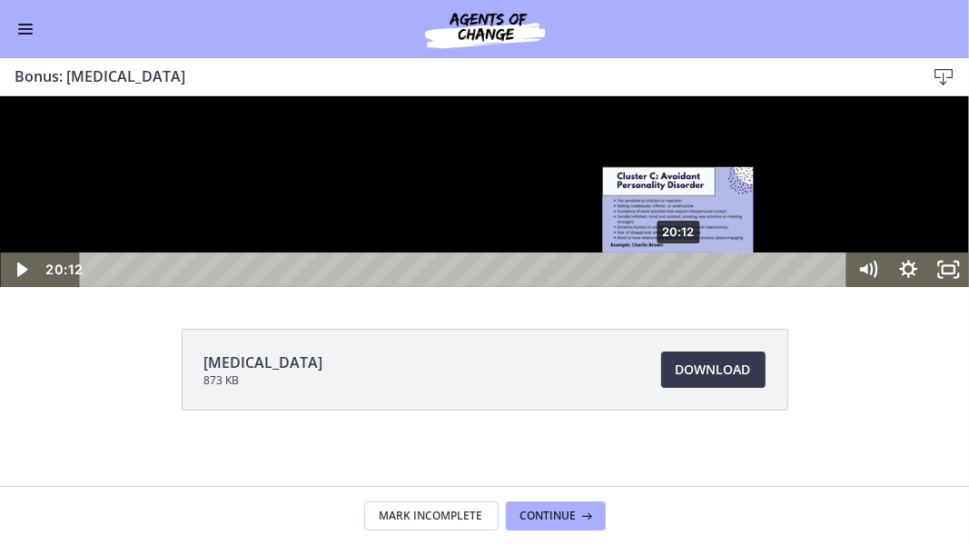
click at [679, 286] on div "20:12" at bounding box center [466, 269] width 744 height 35
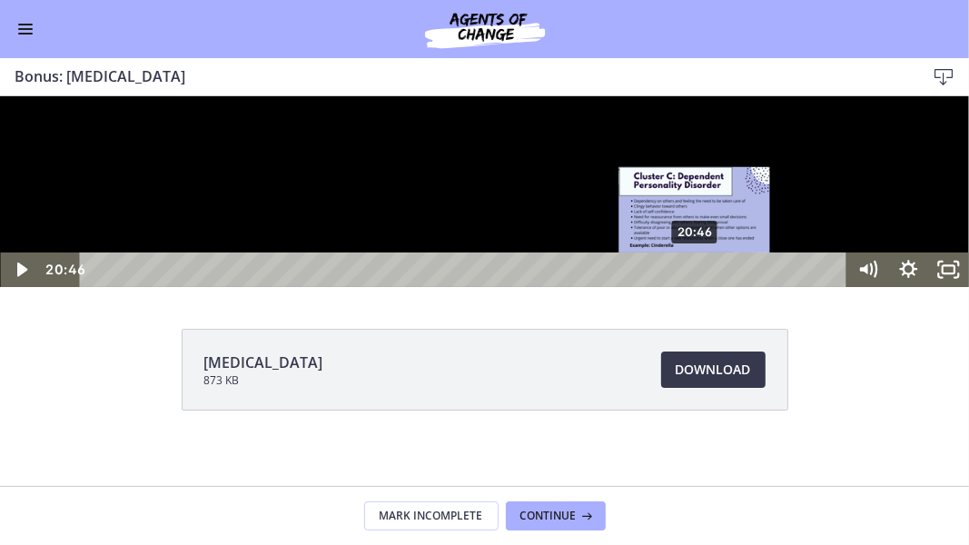
click at [696, 286] on div "20:46" at bounding box center [466, 269] width 744 height 35
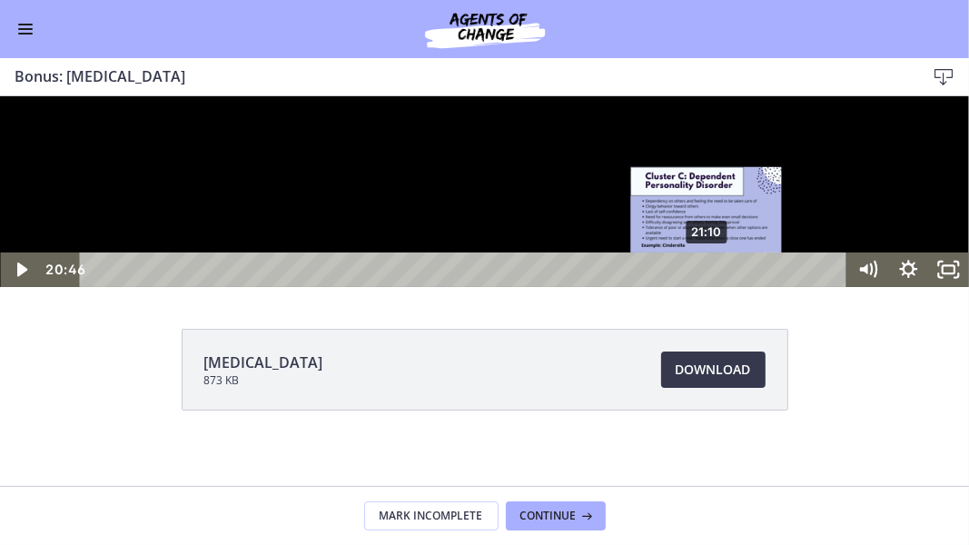
click at [707, 286] on div "21:10" at bounding box center [466, 269] width 744 height 35
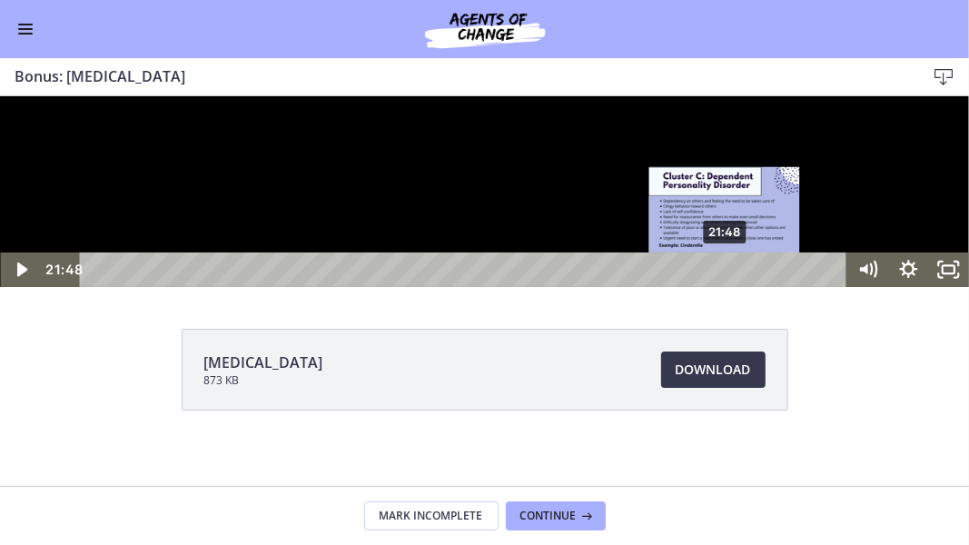
click at [726, 286] on div "21:48" at bounding box center [466, 269] width 744 height 35
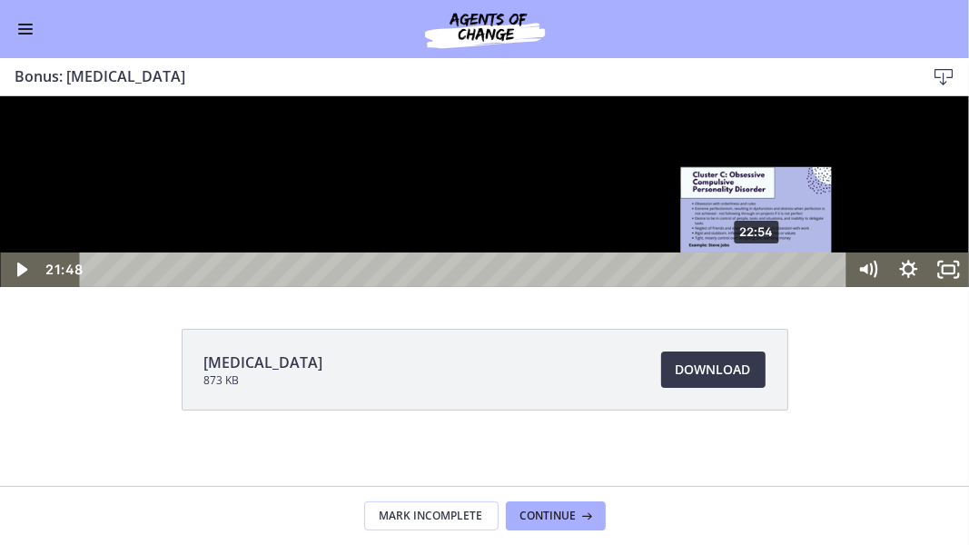
click at [757, 286] on div "22:54" at bounding box center [466, 269] width 744 height 35
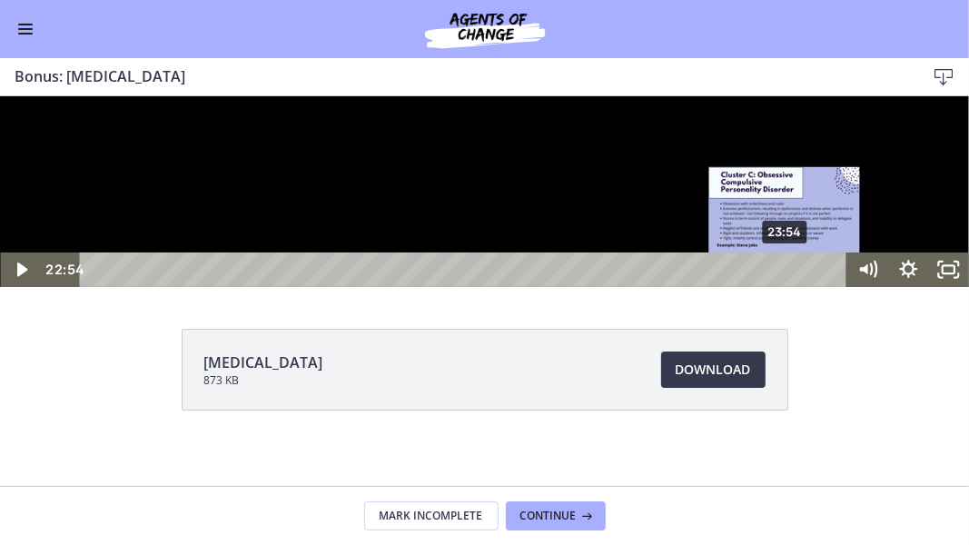
click at [786, 286] on div "23:54" at bounding box center [466, 269] width 744 height 35
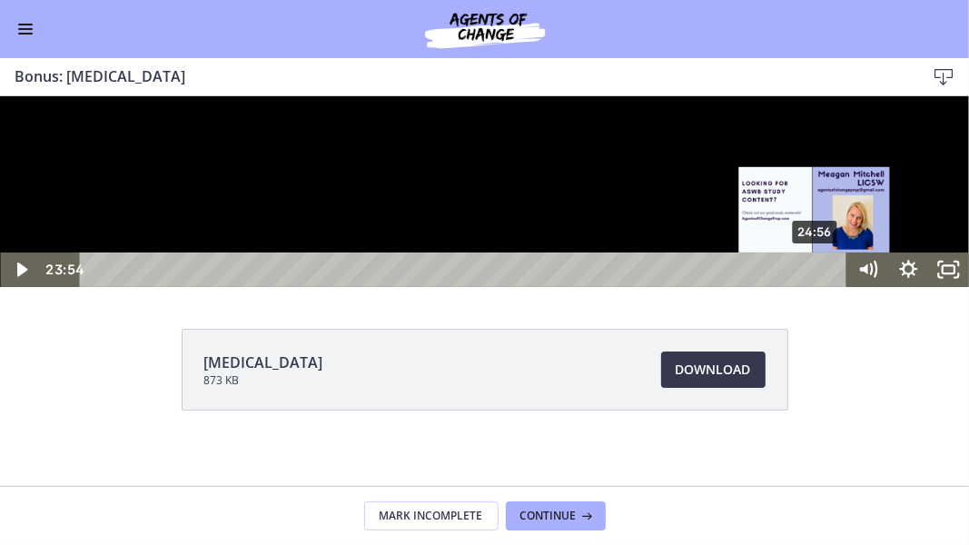
click at [816, 286] on div "24:56" at bounding box center [466, 269] width 744 height 35
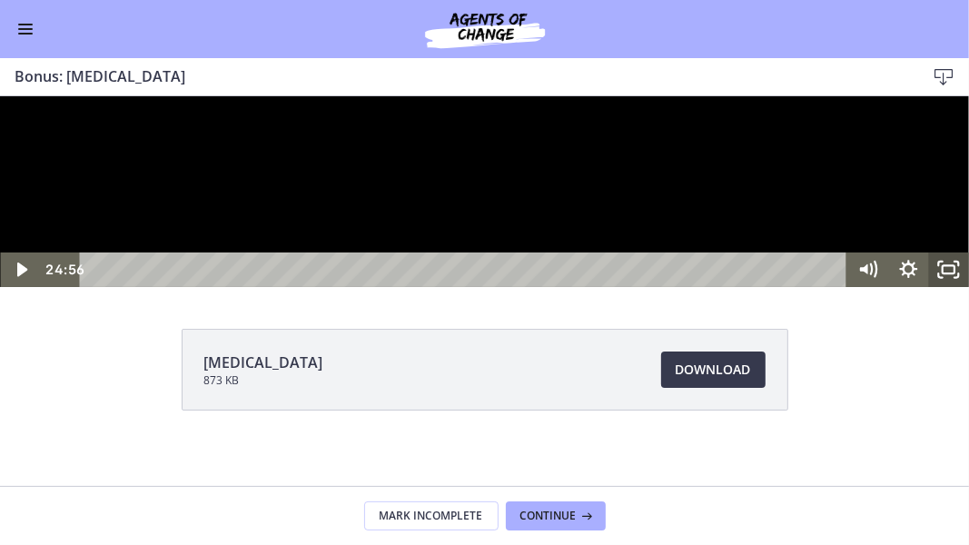
click at [953, 286] on icon "Unfullscreen" at bounding box center [949, 269] width 40 height 35
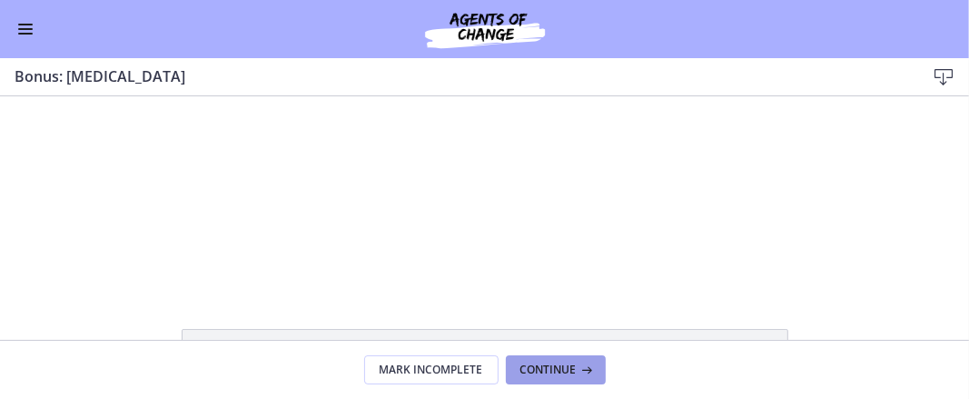
click at [568, 360] on button "Continue" at bounding box center [556, 369] width 100 height 29
click at [26, 26] on button "Enable menu" at bounding box center [26, 29] width 22 height 22
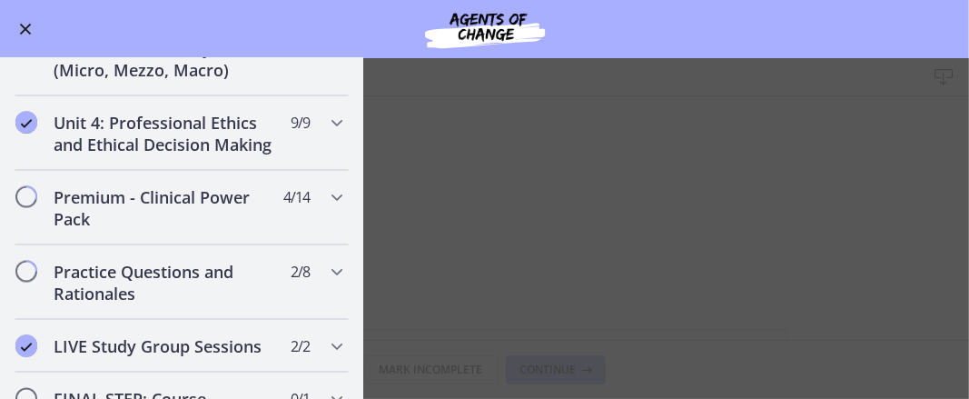
scroll to position [1793, 0]
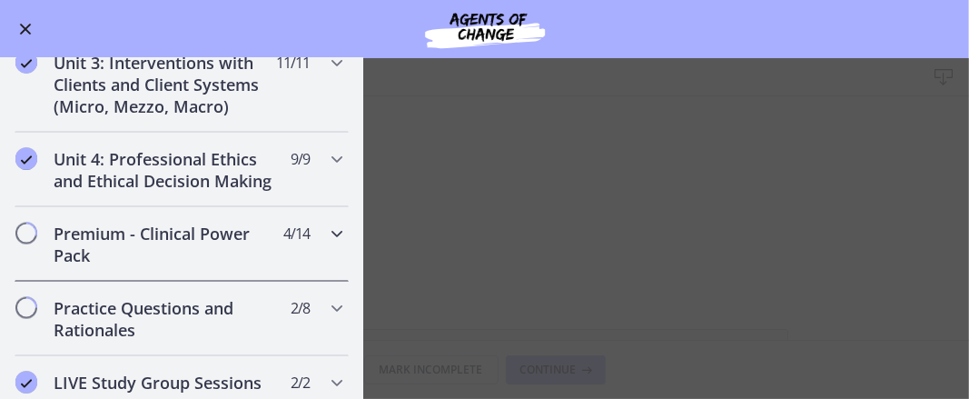
click at [326, 244] on icon "Chapters" at bounding box center [337, 233] width 22 height 22
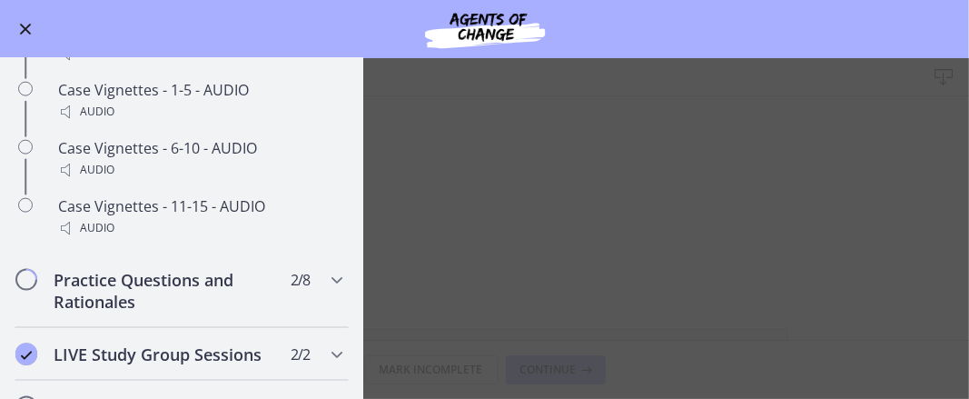
scroll to position [1545, 0]
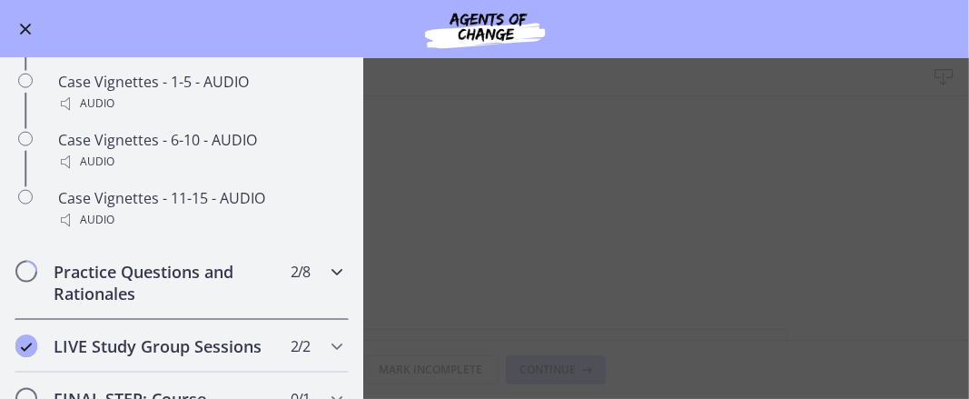
click at [326, 282] on icon "Chapters" at bounding box center [337, 272] width 22 height 22
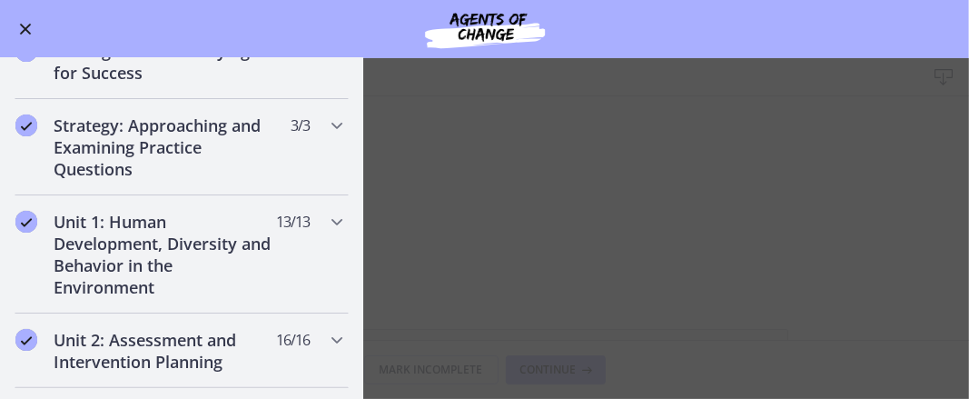
scroll to position [252, 0]
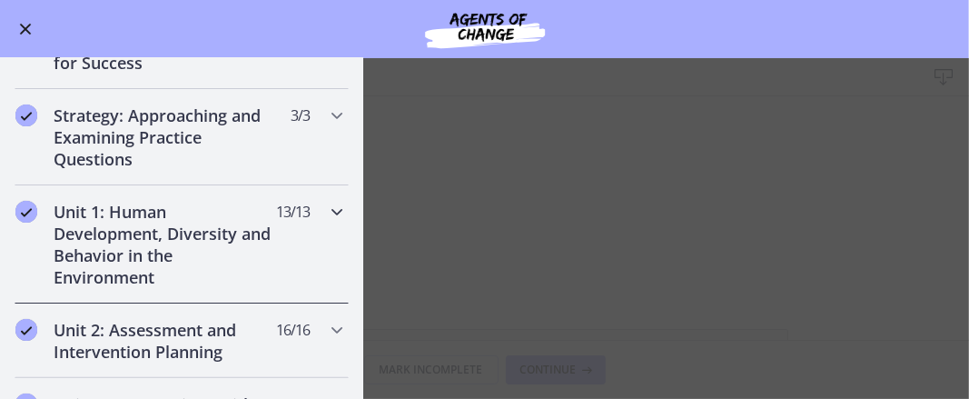
click at [330, 205] on icon "Chapters" at bounding box center [337, 212] width 22 height 22
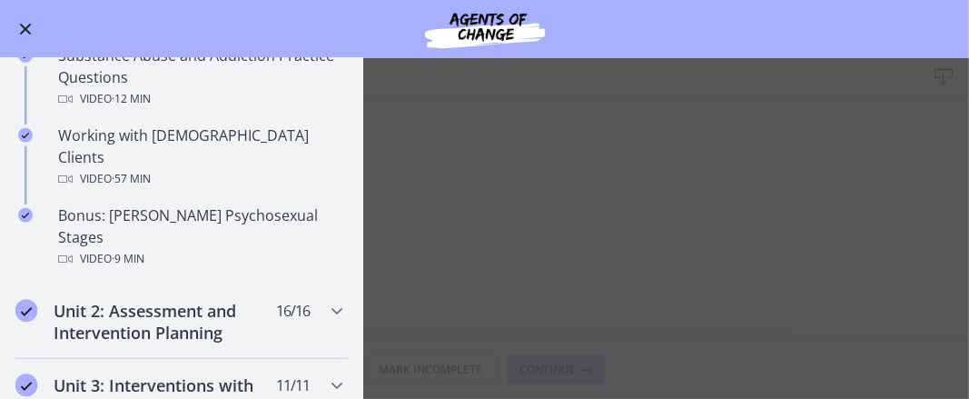
scroll to position [1190, 0]
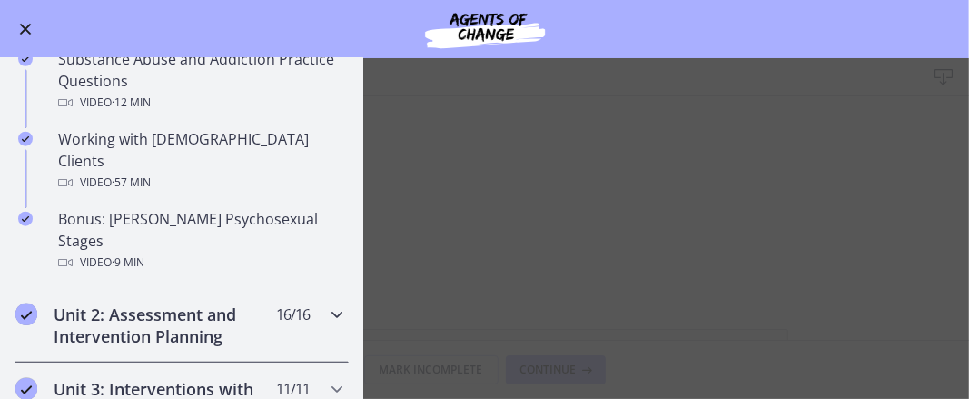
click at [326, 303] on icon "Chapters" at bounding box center [337, 314] width 22 height 22
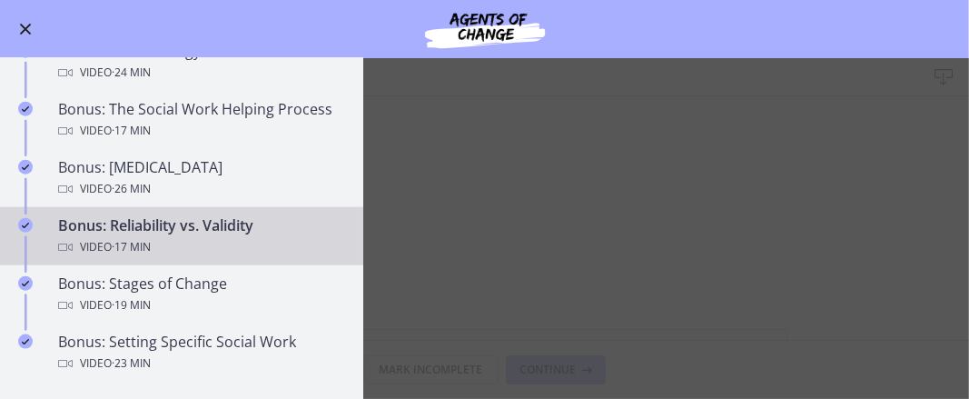
scroll to position [1407, 0]
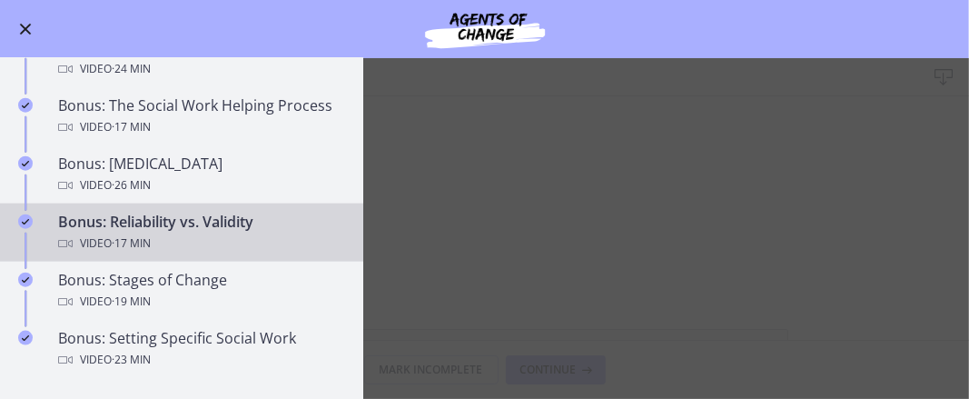
click at [765, 222] on main "Bonus: Reliability vs. Validity Download Enable fullscreen Reliability and Vali…" at bounding box center [484, 228] width 969 height 341
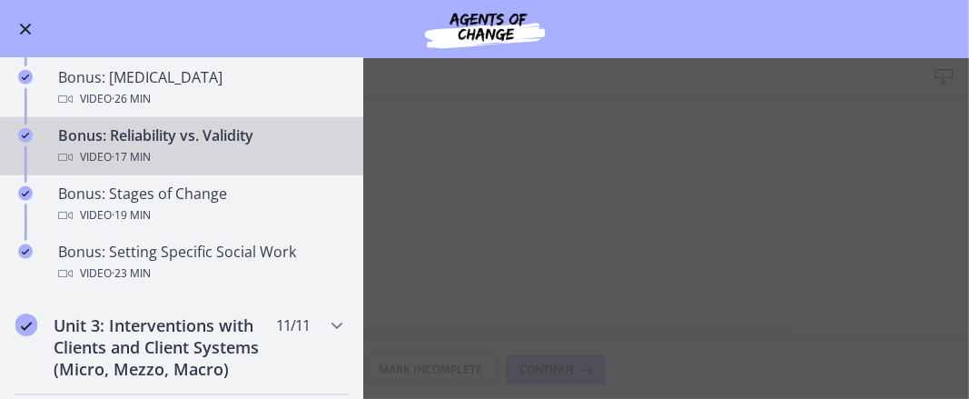
scroll to position [1496, 0]
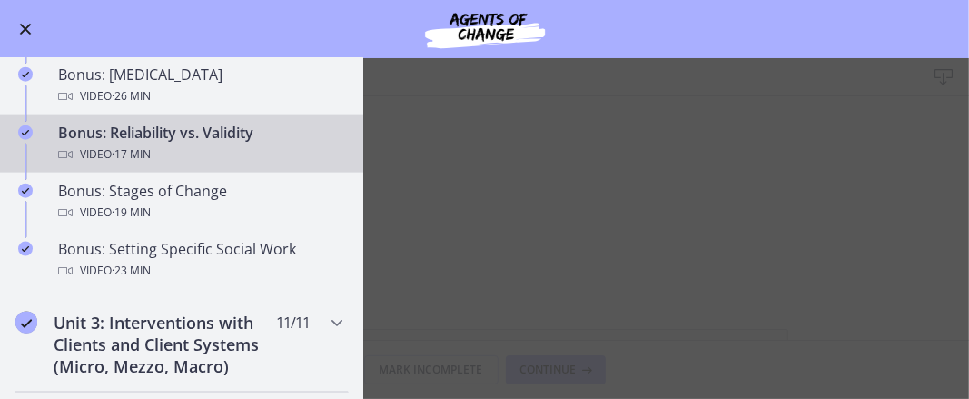
click at [24, 37] on button "Enable menu" at bounding box center [26, 29] width 22 height 22
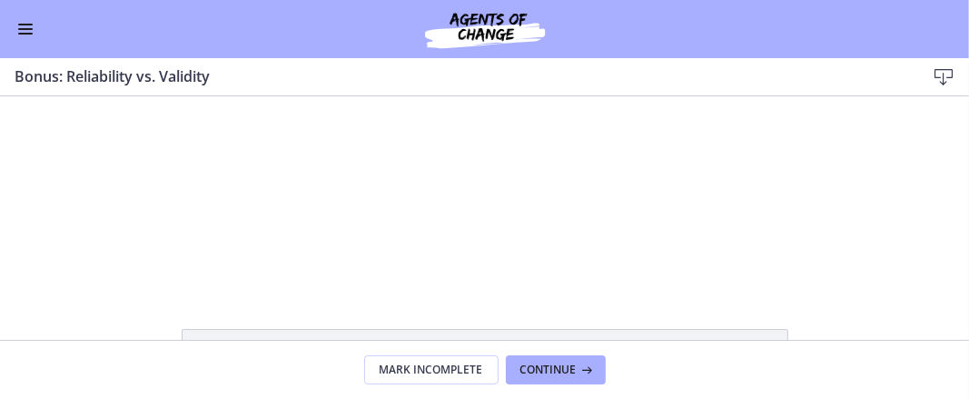
click at [558, 172] on div at bounding box center [484, 190] width 339 height 191
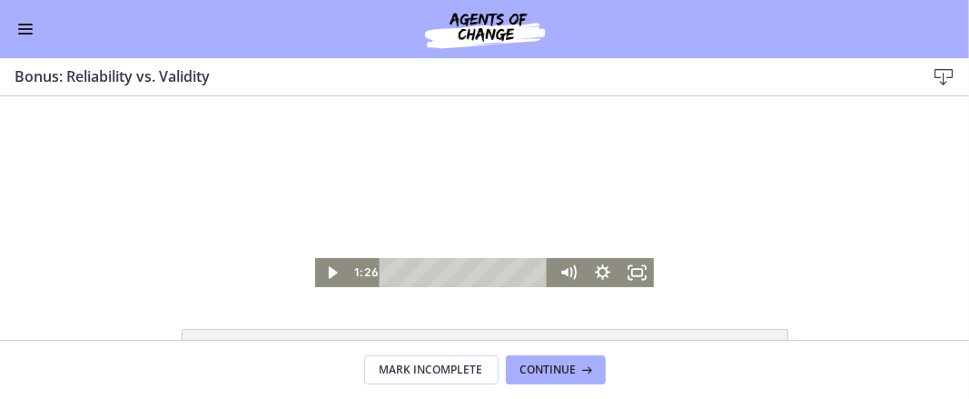
click at [635, 275] on icon "Fullscreen" at bounding box center [636, 271] width 35 height 29
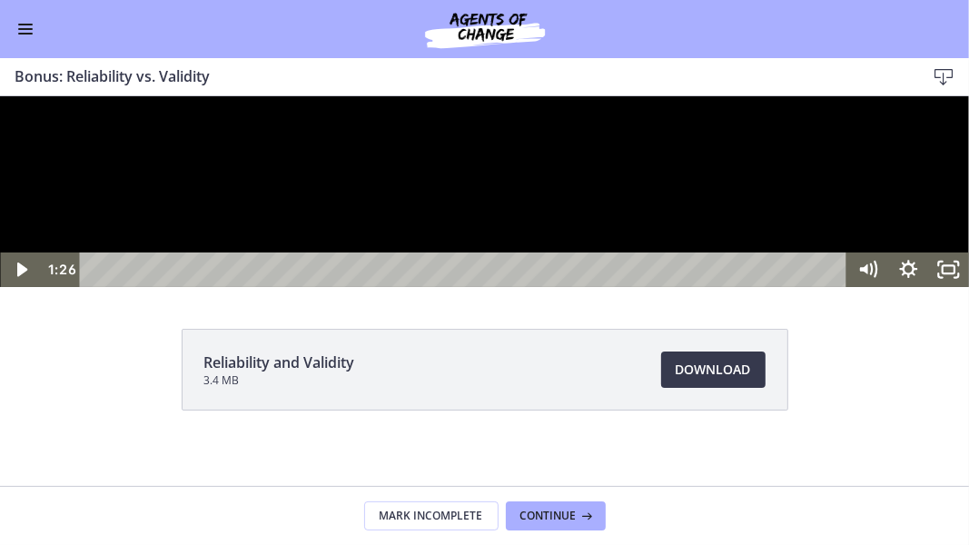
click at [133, 286] on div at bounding box center [484, 190] width 969 height 191
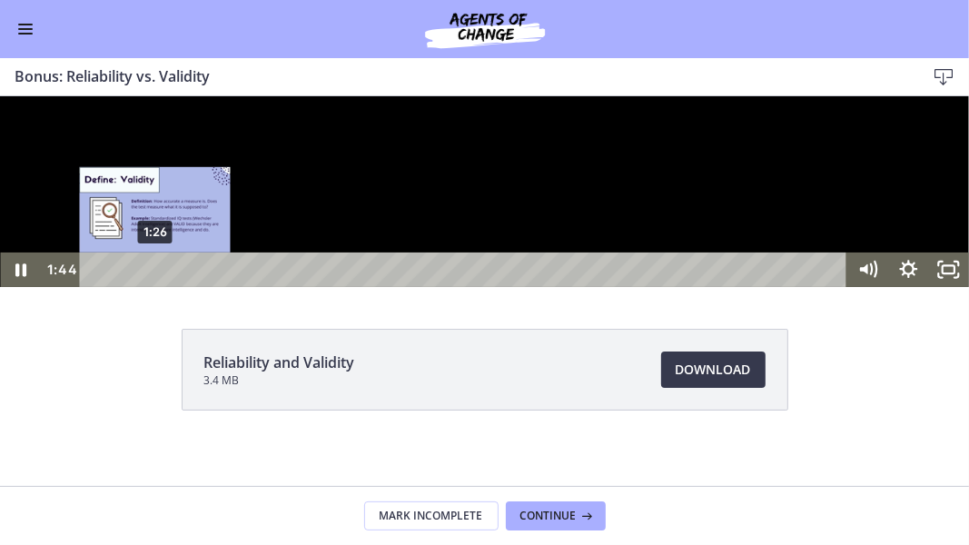
click at [155, 286] on div "1:26" at bounding box center [466, 269] width 744 height 35
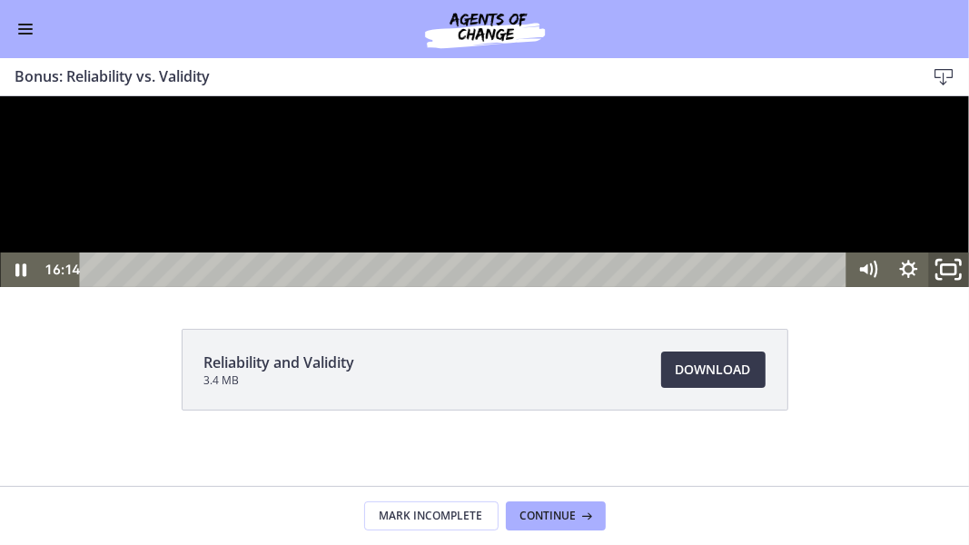
click at [953, 290] on icon "Unfullscreen" at bounding box center [948, 269] width 48 height 42
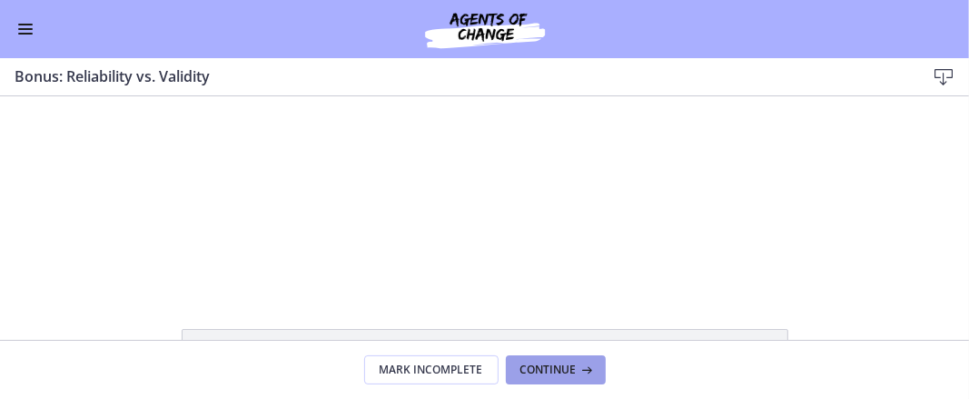
click at [585, 368] on icon at bounding box center [586, 369] width 18 height 15
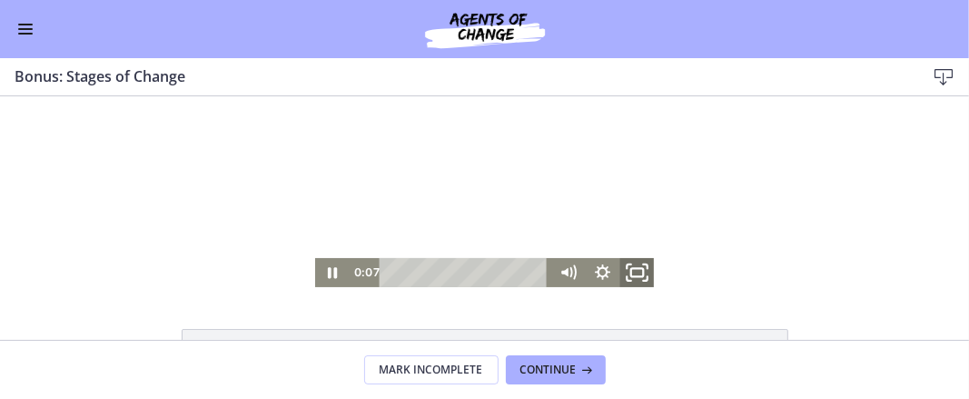
click at [626, 271] on icon "Fullscreen" at bounding box center [637, 271] width 42 height 35
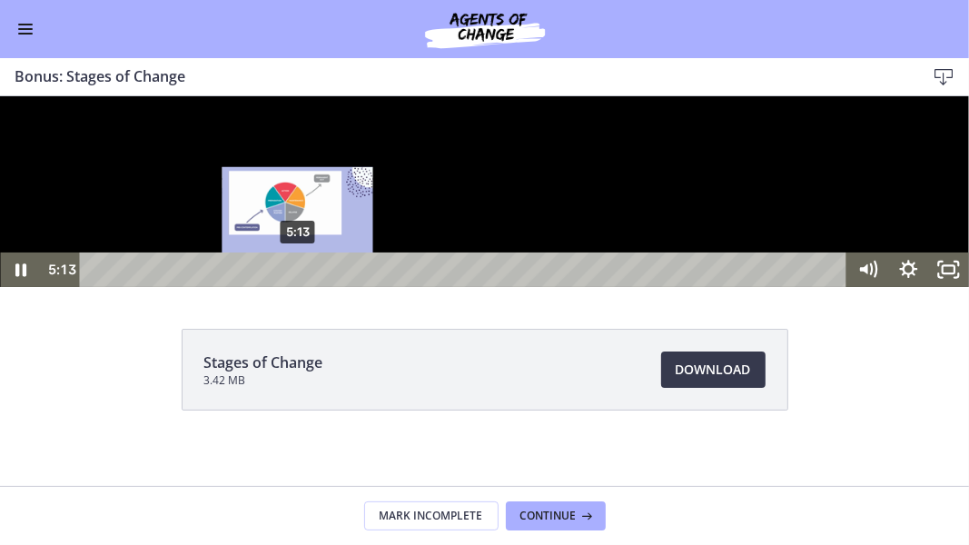
click at [298, 286] on div "5:13" at bounding box center [466, 269] width 744 height 35
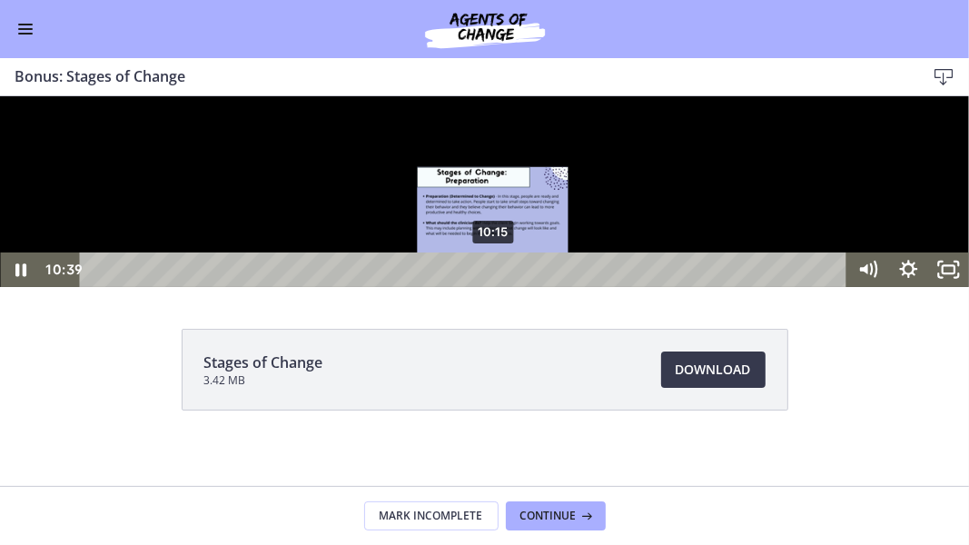
click at [494, 286] on div "10:15" at bounding box center [466, 269] width 744 height 35
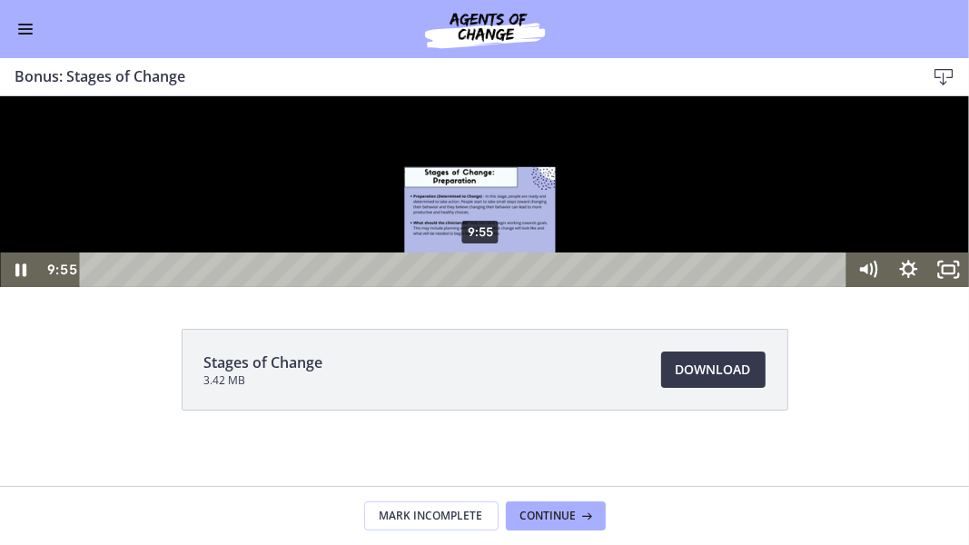
click at [481, 286] on div "9:55" at bounding box center [466, 269] width 744 height 35
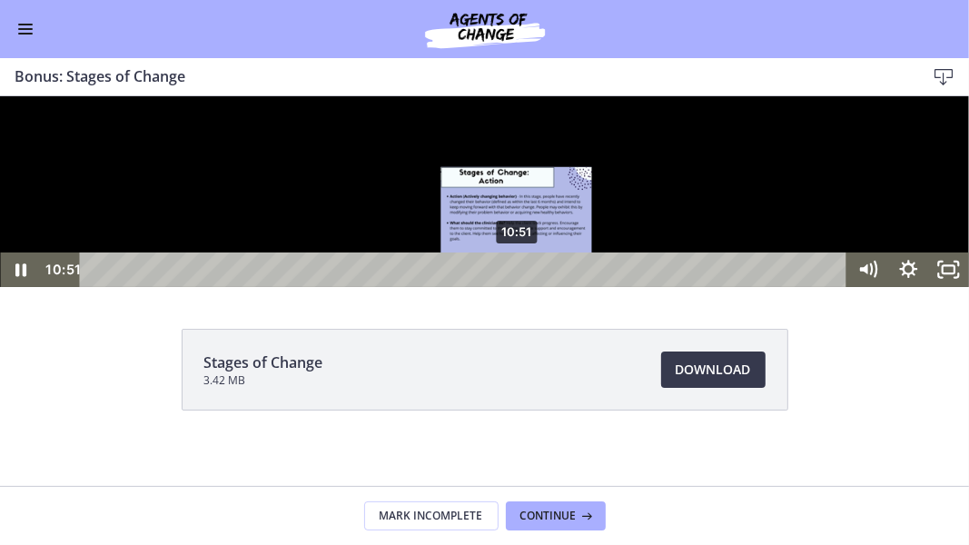
click at [518, 286] on div "10:51" at bounding box center [466, 269] width 744 height 35
click at [509, 286] on div "10:37" at bounding box center [466, 269] width 744 height 35
click at [520, 286] on div "10:55" at bounding box center [466, 269] width 744 height 35
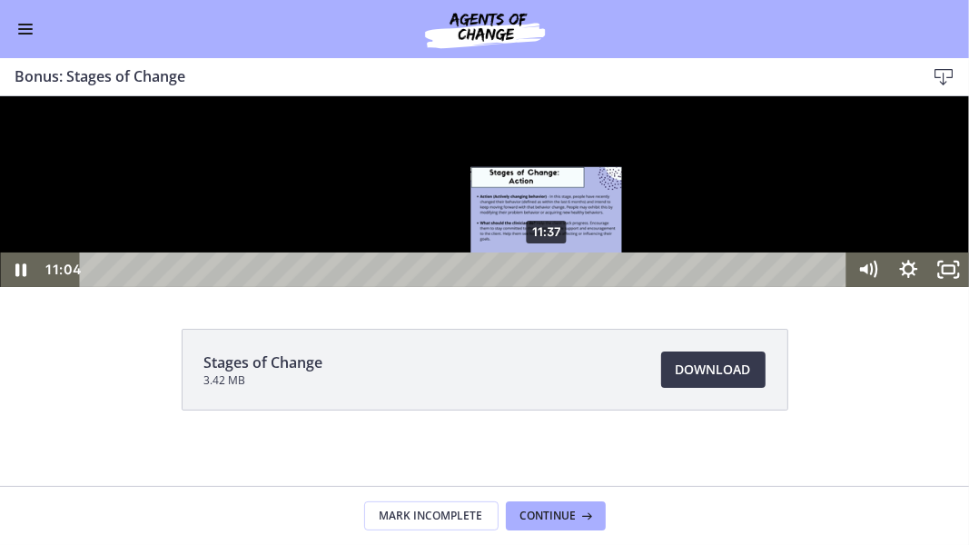
click at [548, 286] on div "11:37" at bounding box center [466, 269] width 744 height 35
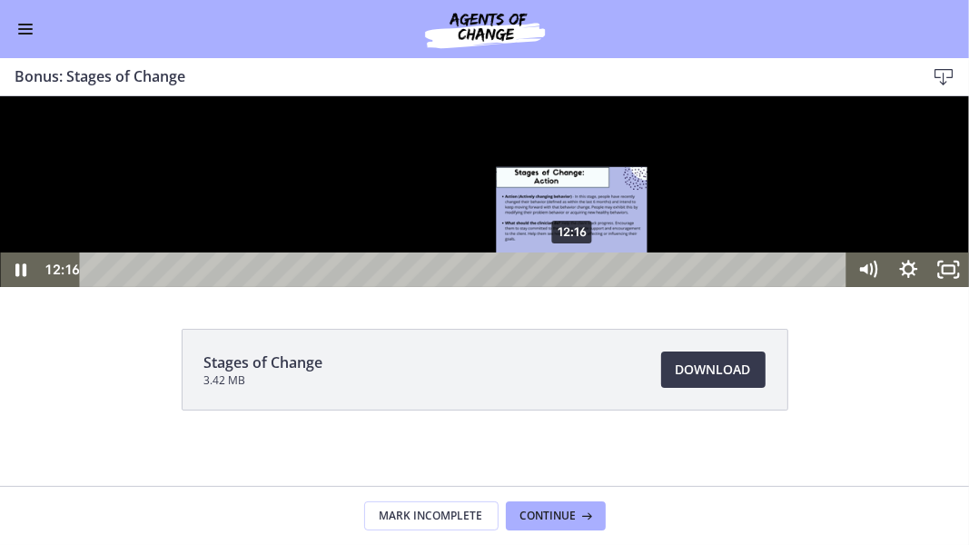
click at [573, 286] on div "12:16" at bounding box center [466, 269] width 744 height 35
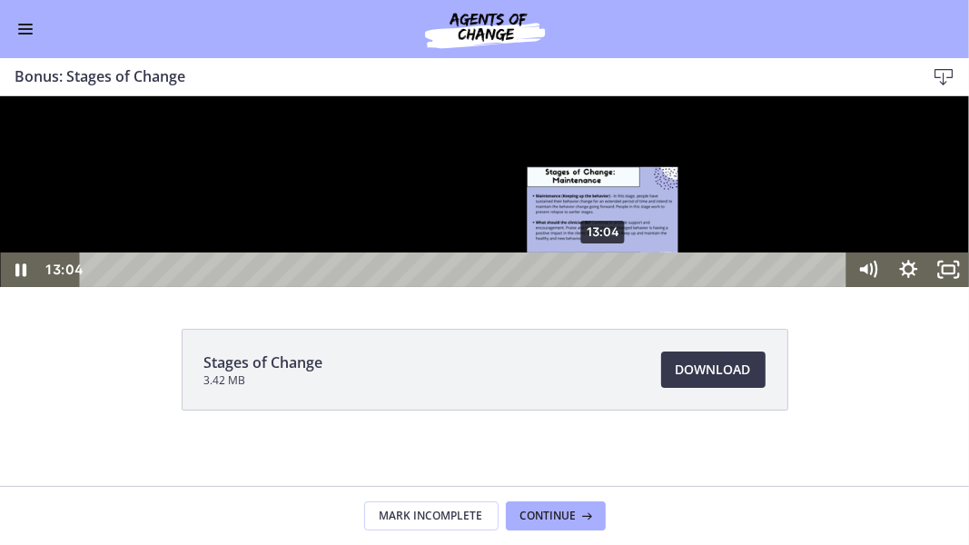
click at [604, 286] on div "13:04" at bounding box center [466, 269] width 744 height 35
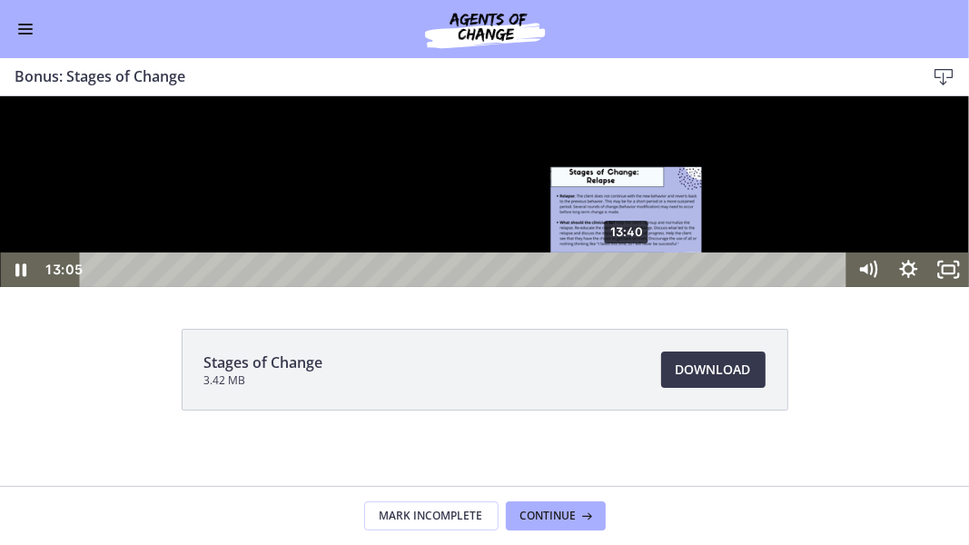
click at [627, 286] on div "13:40" at bounding box center [466, 269] width 744 height 35
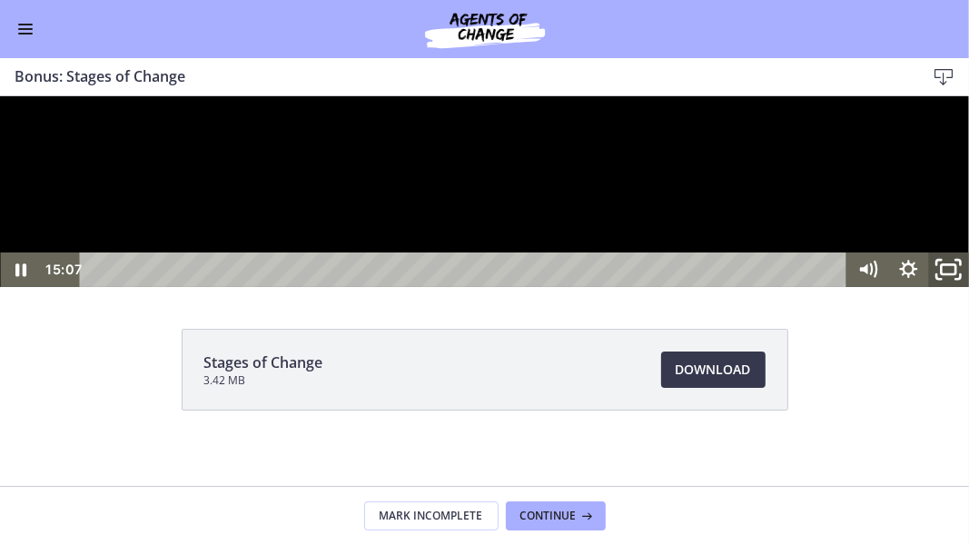
click at [943, 290] on icon "Unfullscreen" at bounding box center [948, 269] width 48 height 42
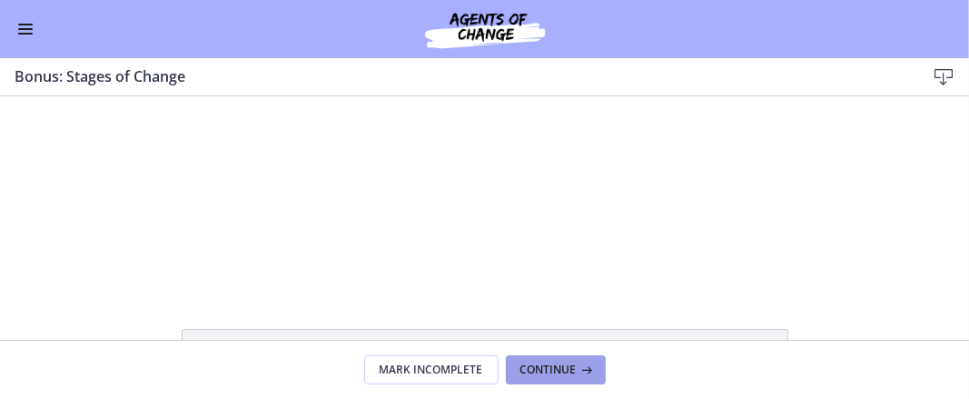
click at [570, 362] on span "Continue" at bounding box center [548, 369] width 56 height 15
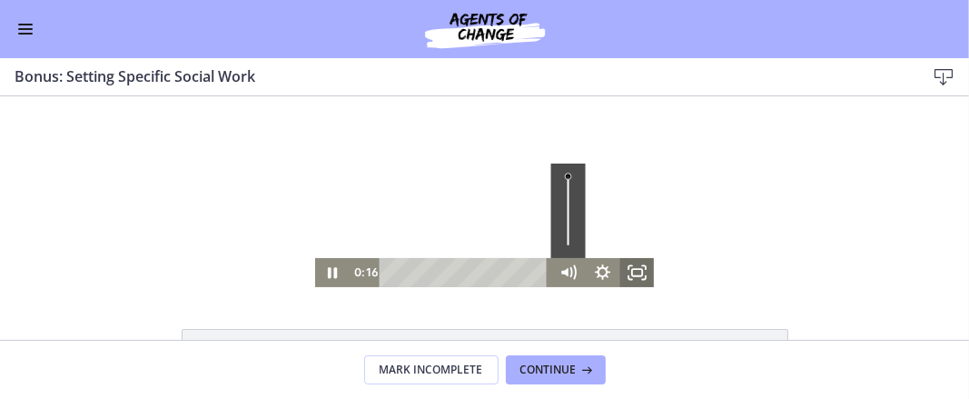
drag, startPoint x: 348, startPoint y: 248, endPoint x: 635, endPoint y: 268, distance: 287.6
click at [635, 268] on div "Click for sound @keyframes VOLUME_SMALL_WAVE_FLASH { 0% { opacity: 0; } 33% { o…" at bounding box center [484, 190] width 339 height 191
click at [635, 268] on rect "Fullscreen" at bounding box center [636, 271] width 13 height 8
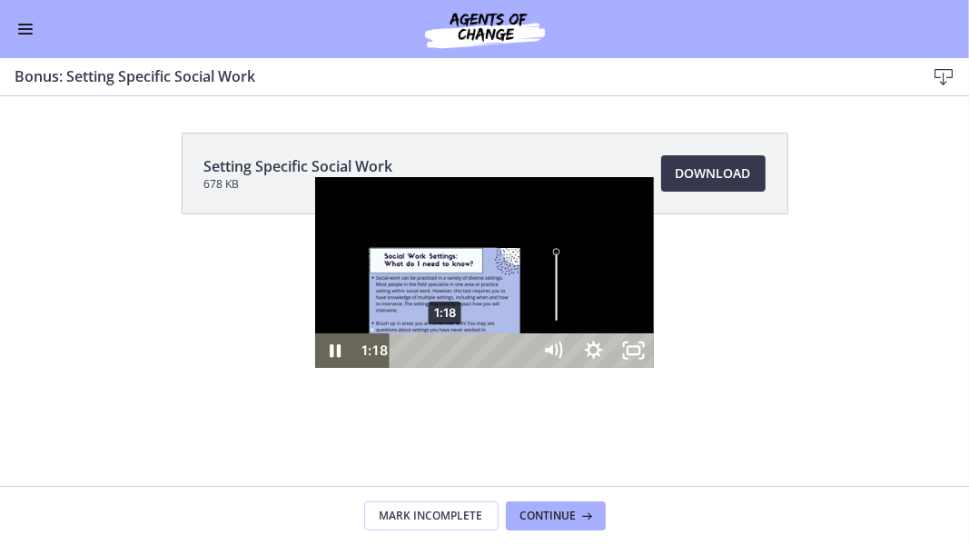
click at [404, 368] on div "1:18" at bounding box center [463, 350] width 119 height 35
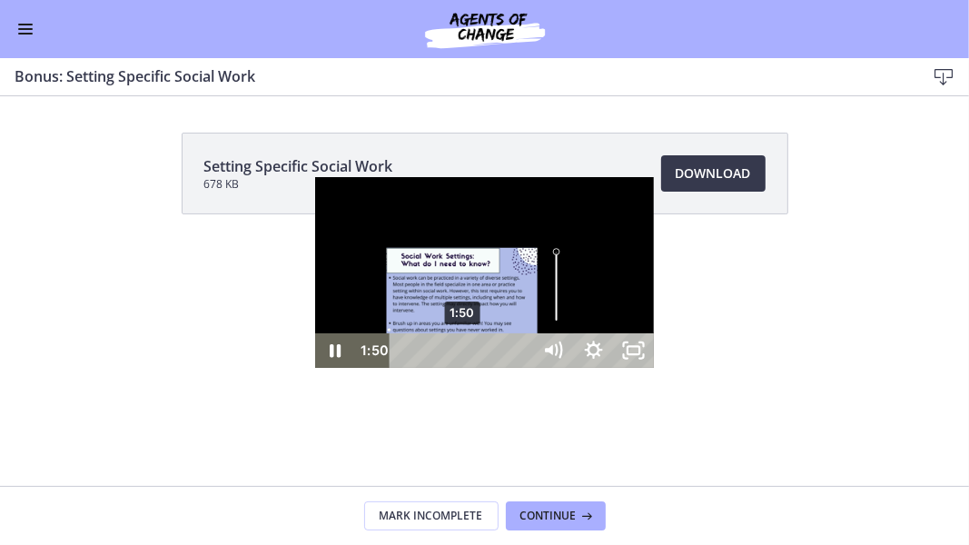
click at [404, 368] on div "1:50" at bounding box center [463, 350] width 119 height 35
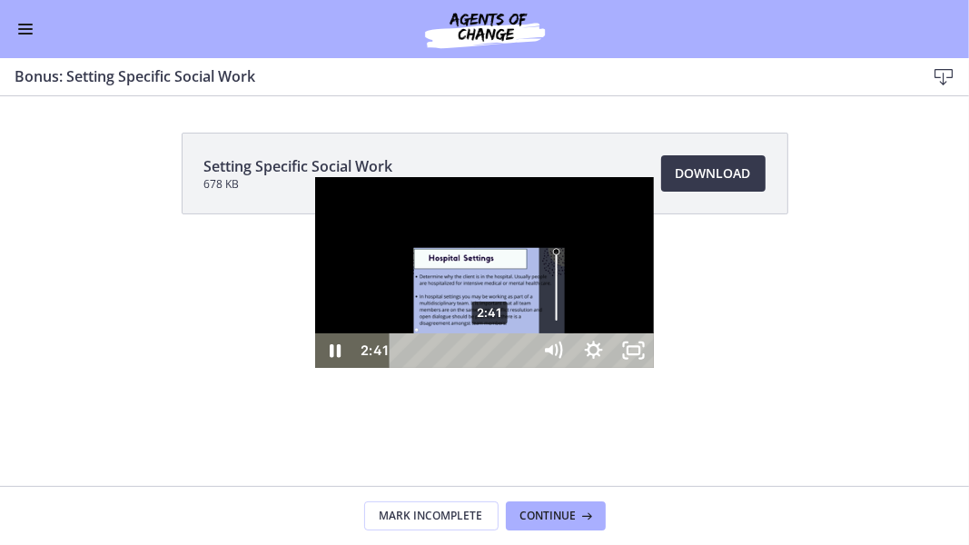
click at [404, 368] on div "2:41" at bounding box center [463, 350] width 119 height 35
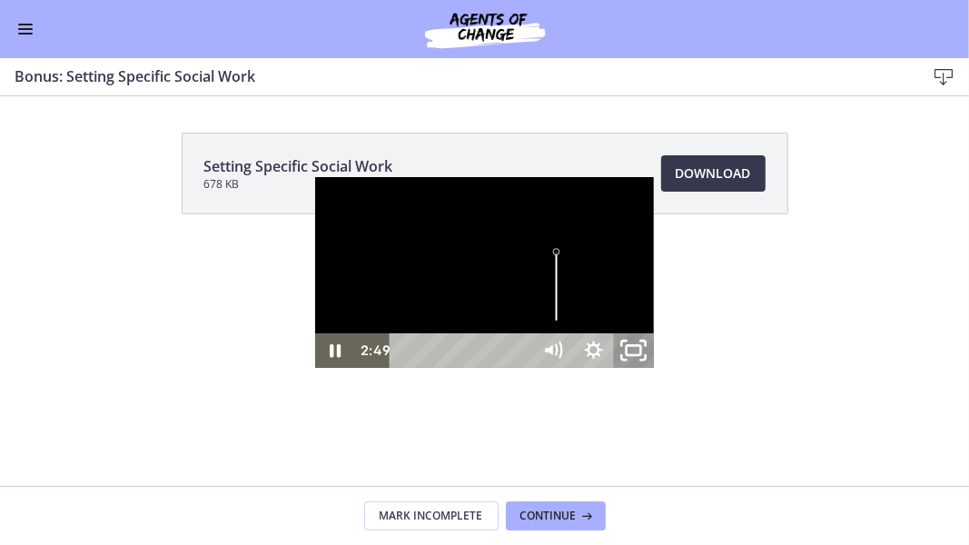
click at [657, 371] on icon "Unfullscreen" at bounding box center [633, 351] width 48 height 42
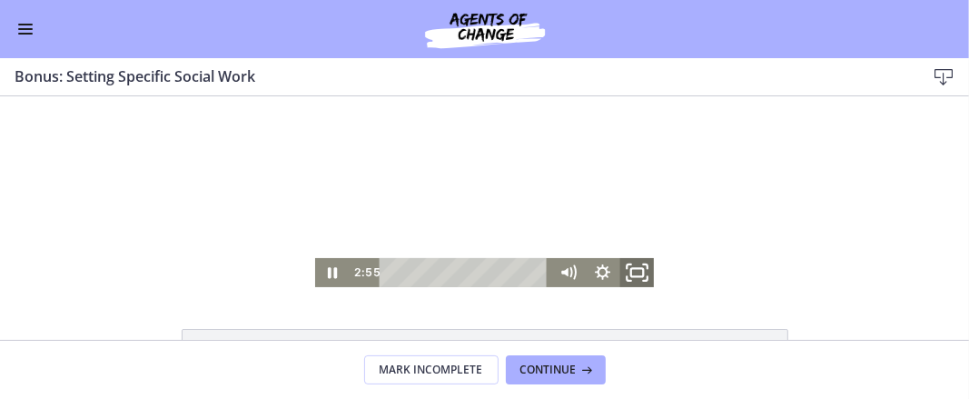
click at [616, 262] on icon "Fullscreen" at bounding box center [637, 271] width 42 height 35
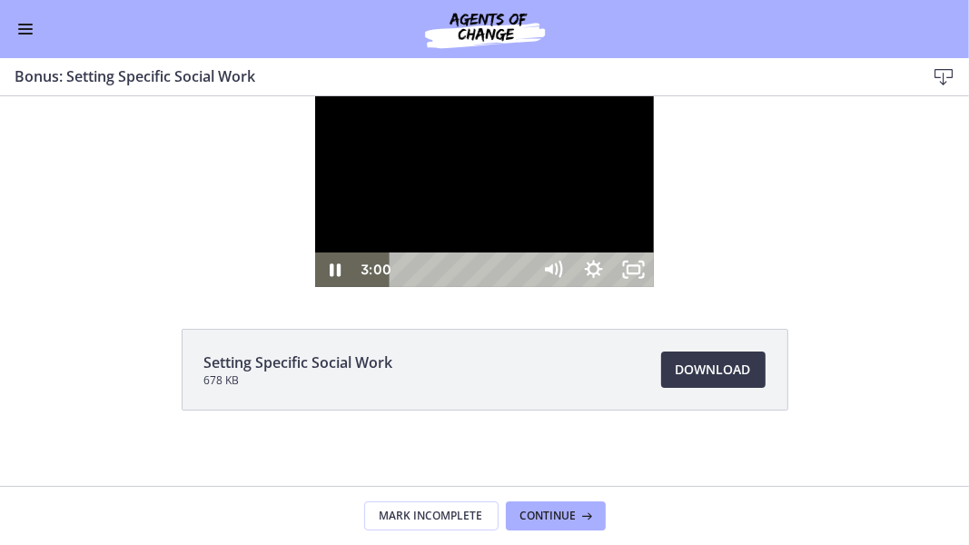
scroll to position [1496, 0]
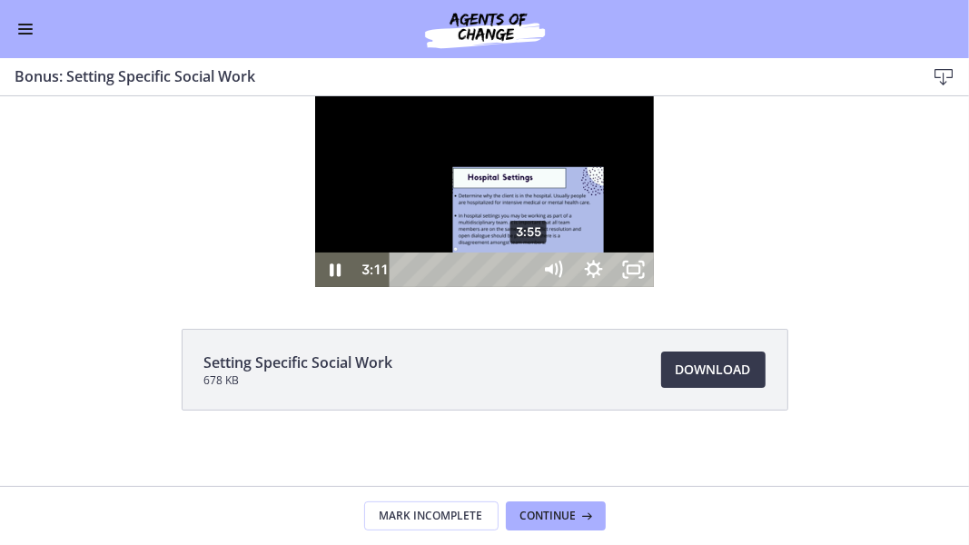
click at [404, 286] on div "3:55" at bounding box center [463, 269] width 119 height 35
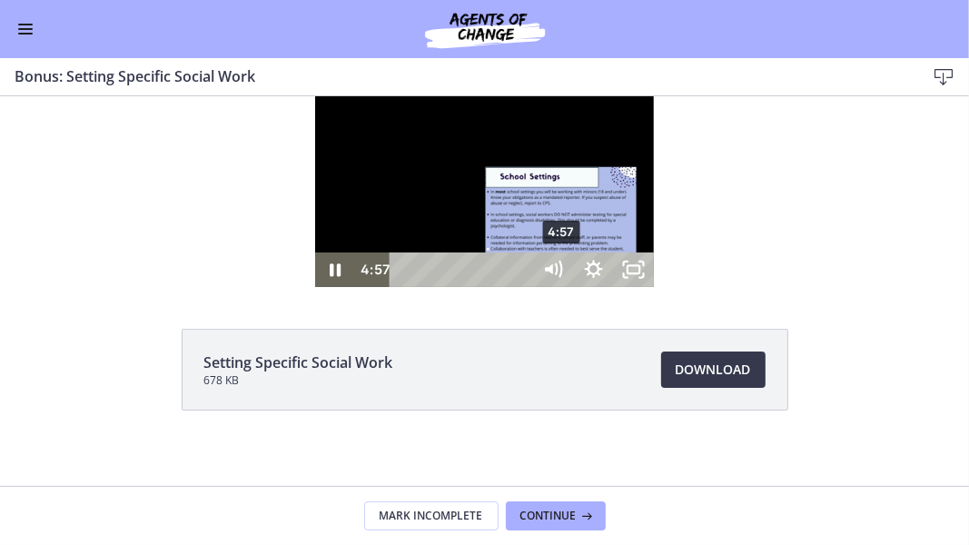
click at [404, 286] on div "4:57" at bounding box center [463, 269] width 119 height 35
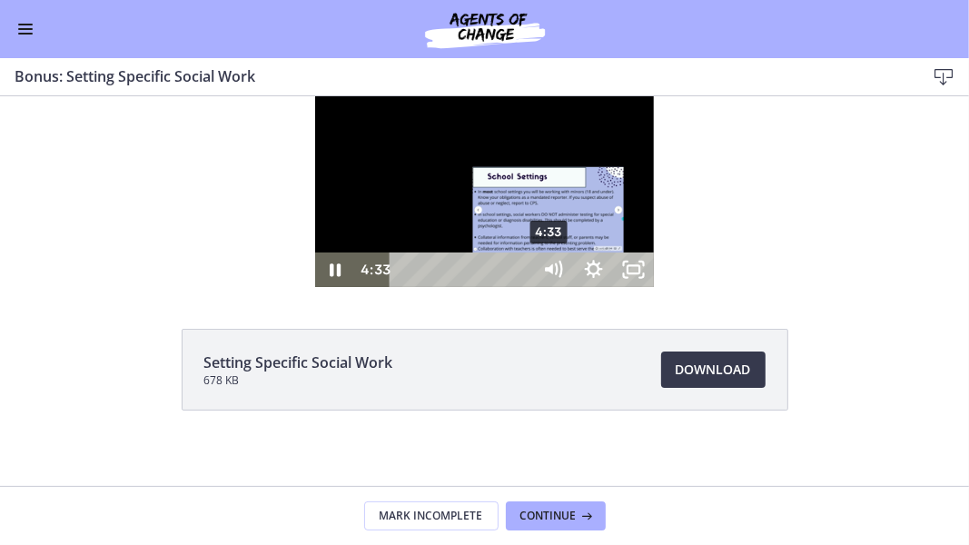
click at [404, 286] on div "4:33" at bounding box center [463, 269] width 119 height 35
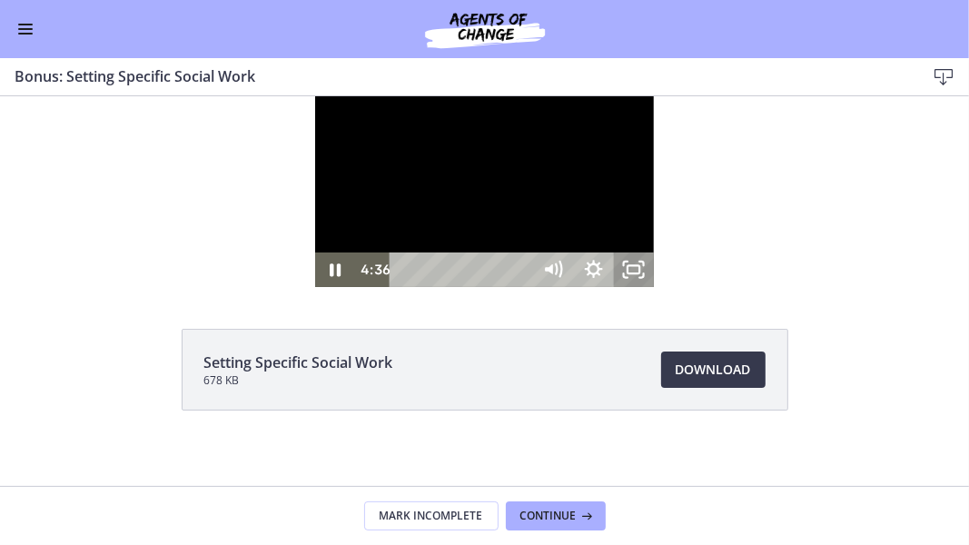
click at [654, 286] on icon "Unfullscreen" at bounding box center [634, 269] width 40 height 35
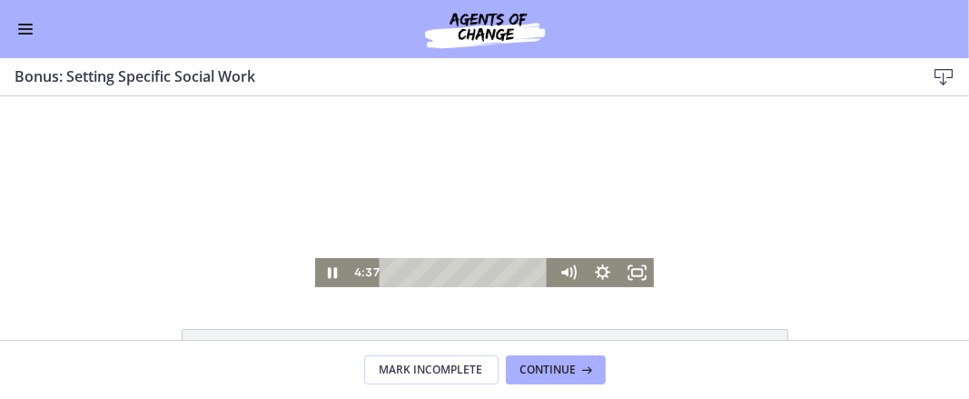
click at [469, 232] on div at bounding box center [484, 190] width 339 height 191
click at [637, 271] on icon "Fullscreen" at bounding box center [636, 271] width 35 height 29
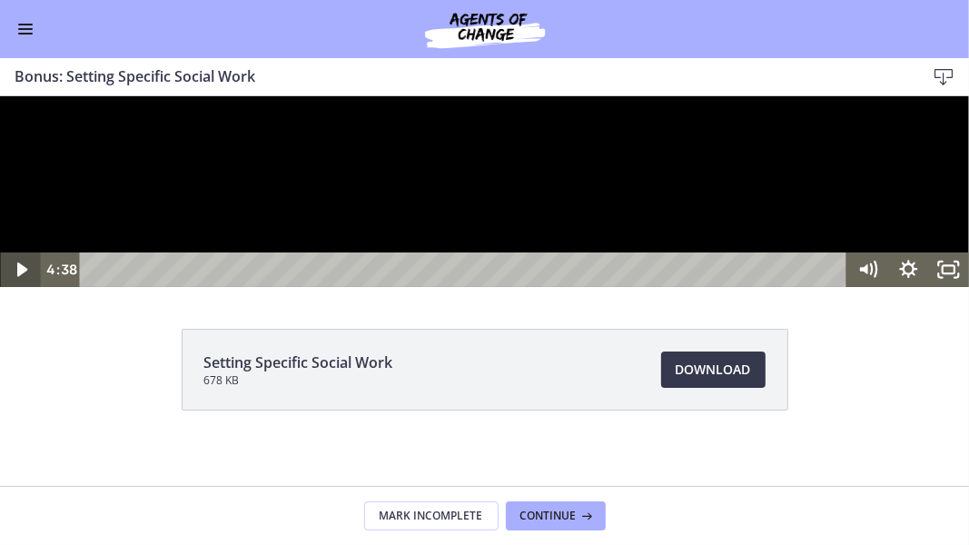
click at [24, 276] on icon "Play Video" at bounding box center [21, 269] width 10 height 15
click at [942, 290] on icon "Unfullscreen" at bounding box center [948, 269] width 48 height 42
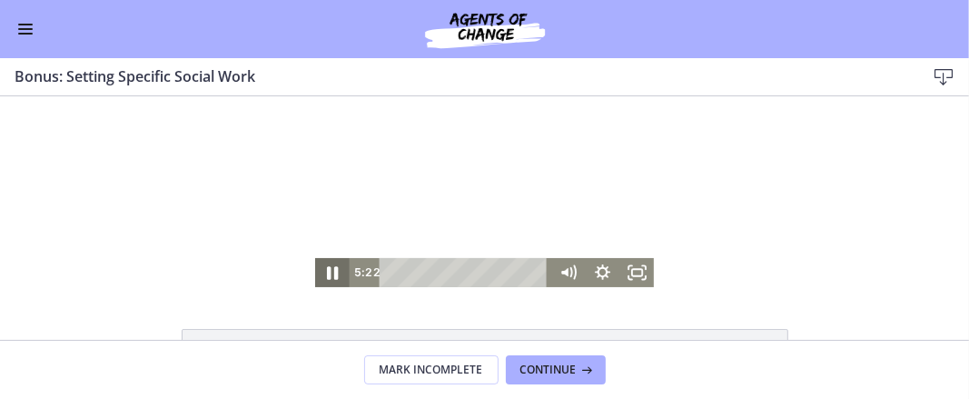
click at [327, 274] on icon "Pause" at bounding box center [332, 272] width 11 height 14
